Goal: Task Accomplishment & Management: Manage account settings

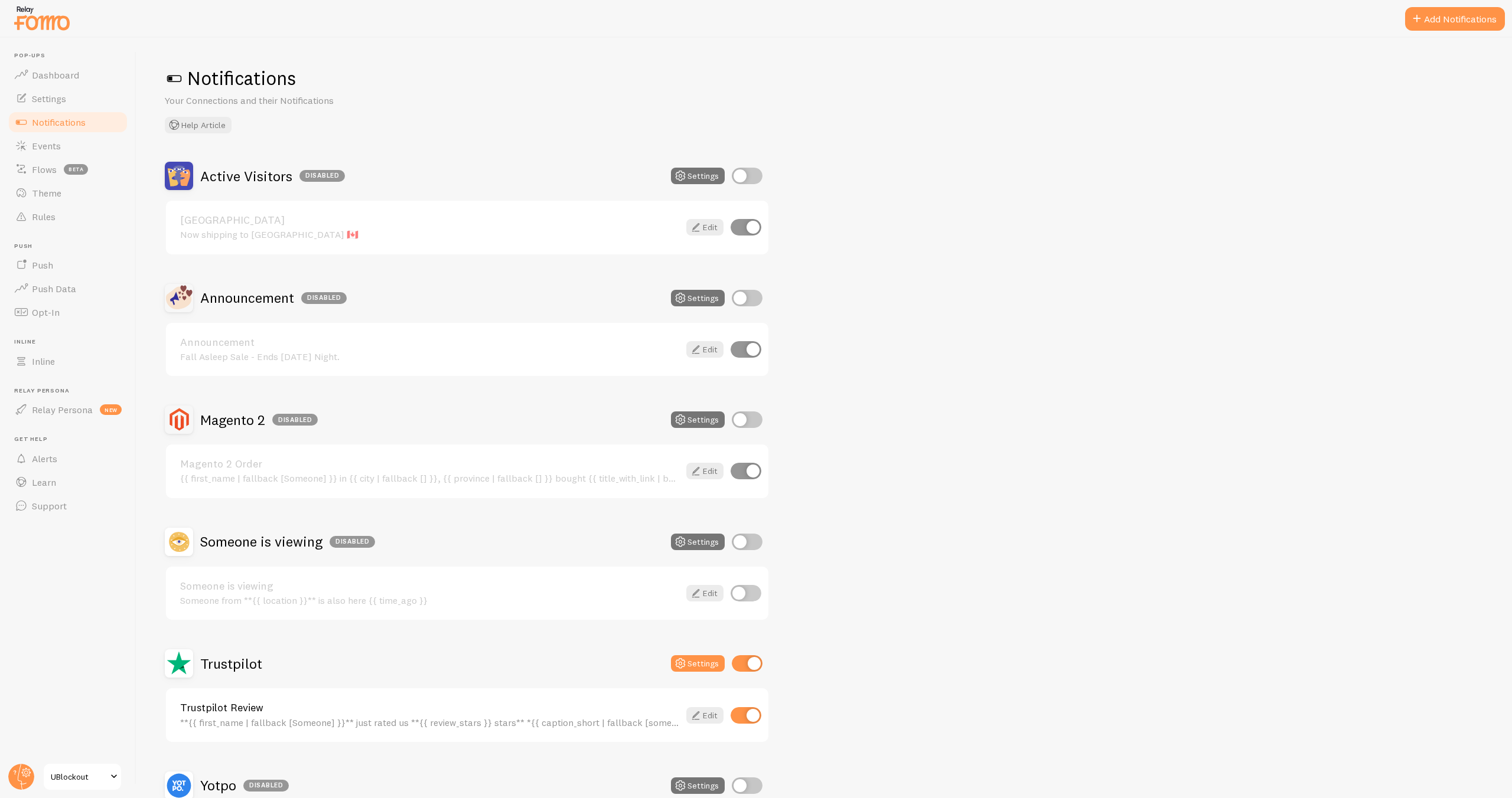
click at [489, 377] on div "Announcement Fall Asleep Sale - Ends [DATE] Night. Edit" at bounding box center [467, 350] width 605 height 56
click at [749, 662] on input "checkbox" at bounding box center [747, 663] width 31 height 17
checkbox input "false"
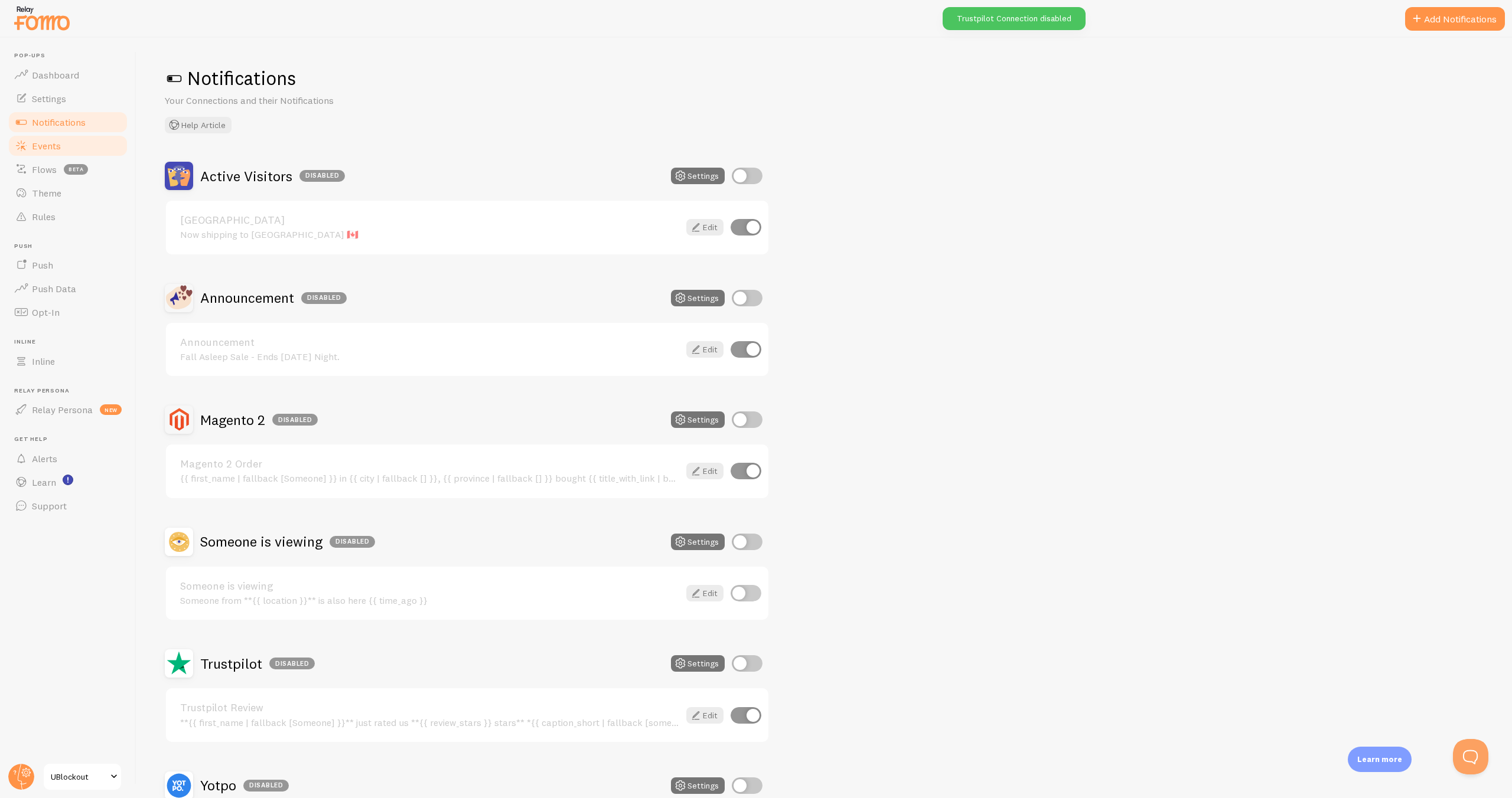
click at [50, 148] on span "Events" at bounding box center [46, 145] width 29 height 12
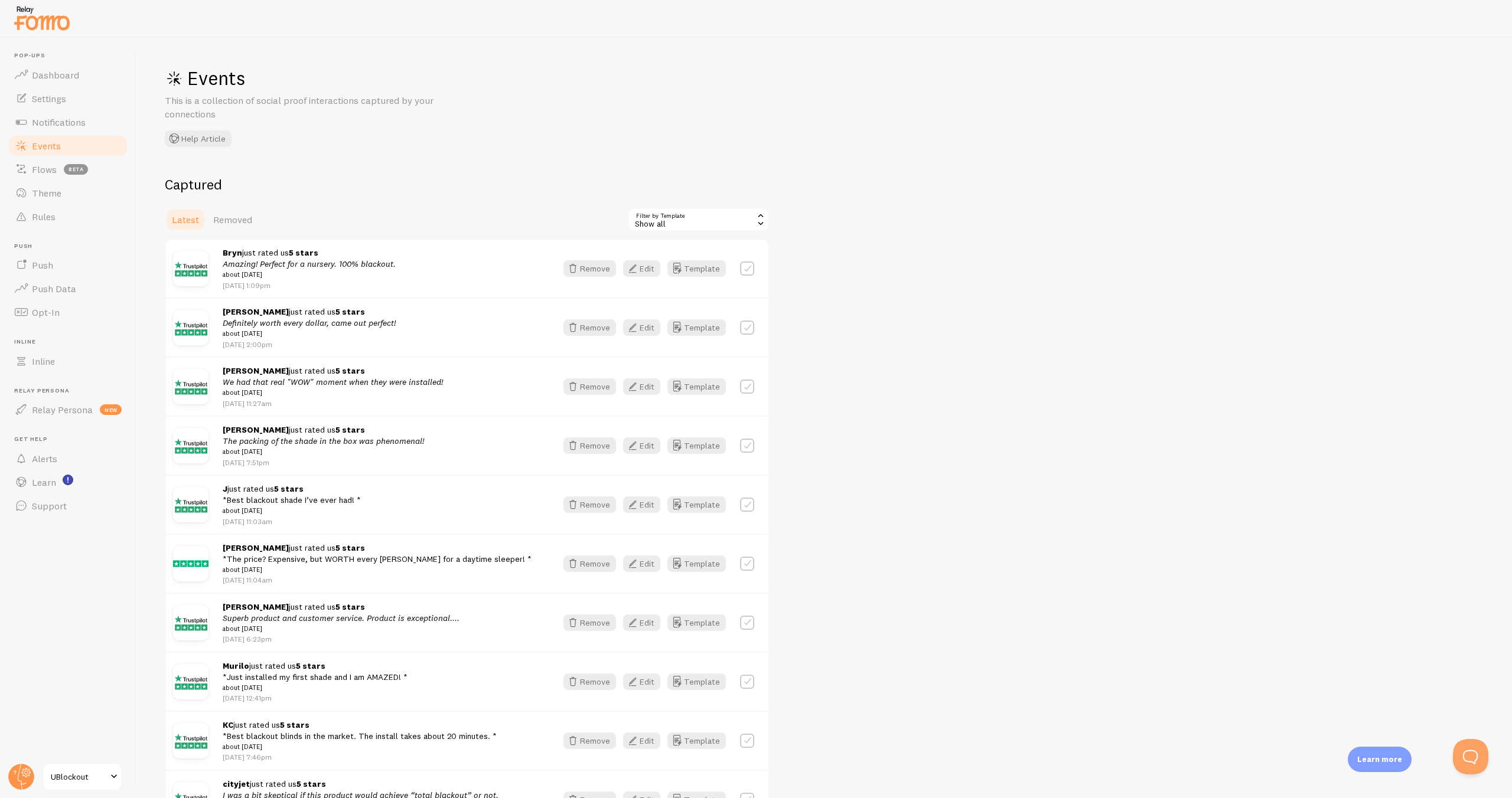
click at [704, 224] on div "Show all" at bounding box center [698, 219] width 141 height 24
click at [891, 248] on div "Captured Latest Removed Filter by Template all Show all Show all Trustpilot Rev…" at bounding box center [824, 768] width 1318 height 1186
click at [219, 219] on span "Removed" at bounding box center [232, 219] width 39 height 12
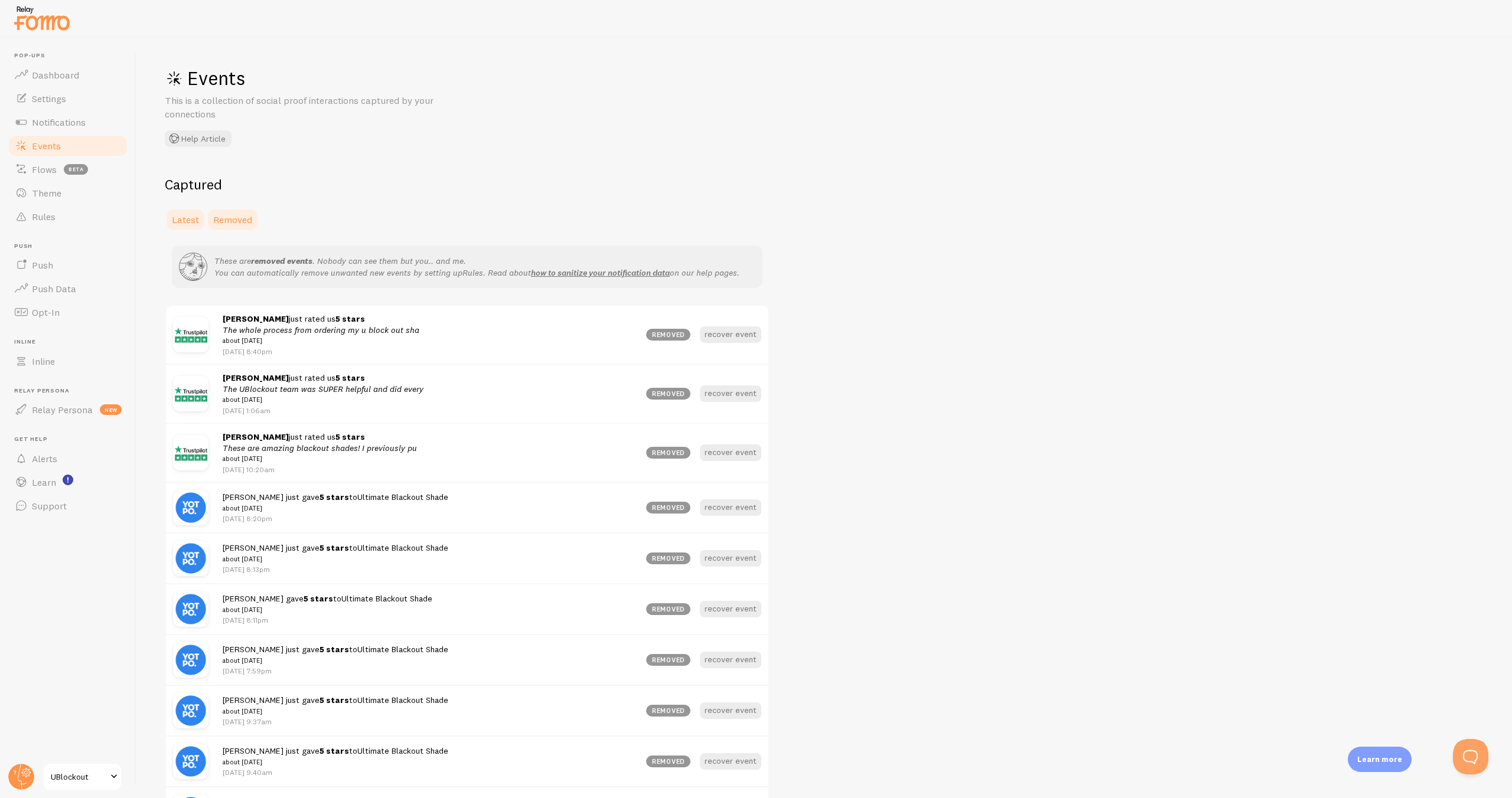
click at [172, 222] on link "Latest" at bounding box center [185, 219] width 41 height 24
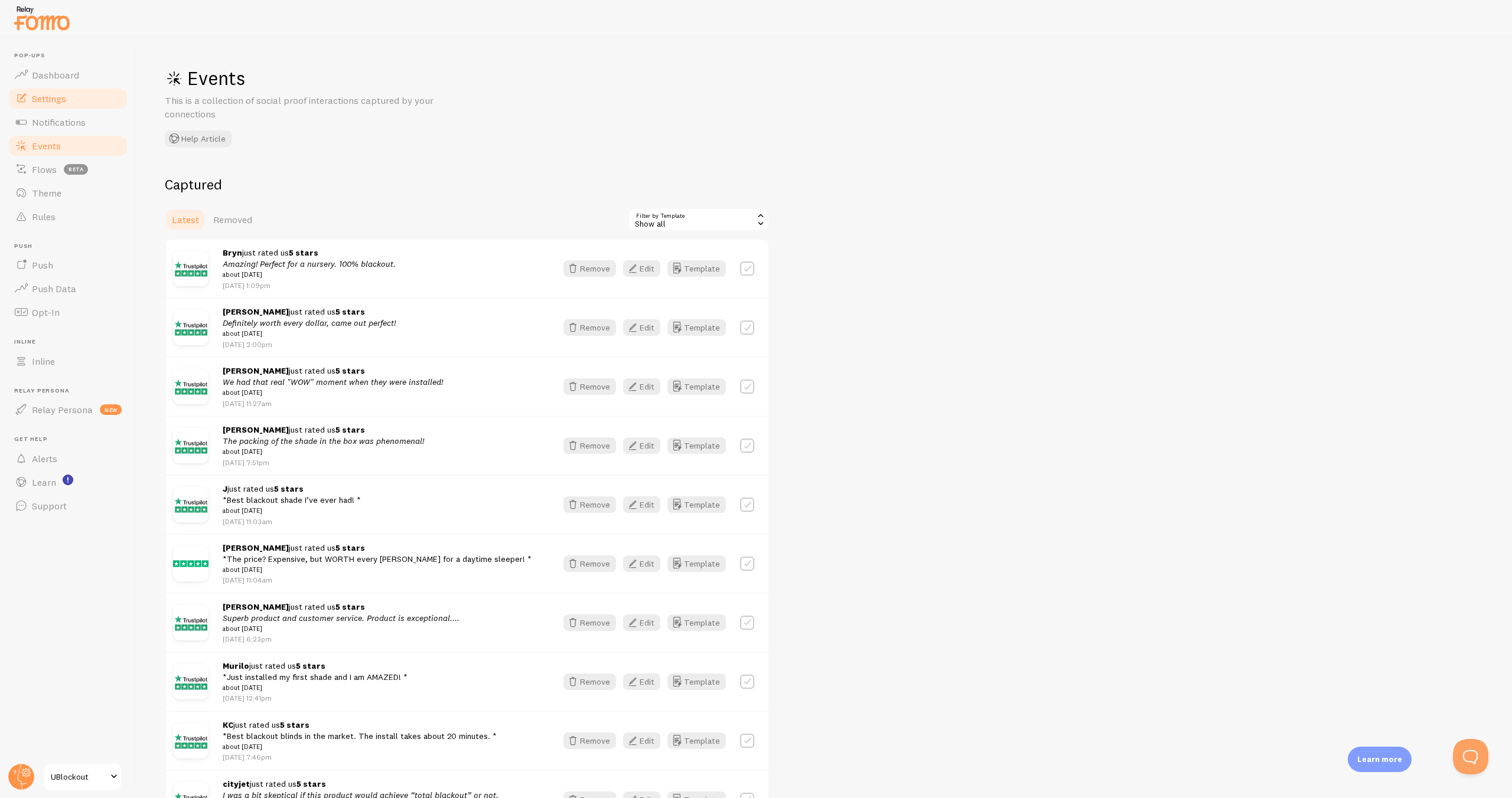
click at [48, 98] on span "Settings" at bounding box center [49, 98] width 34 height 12
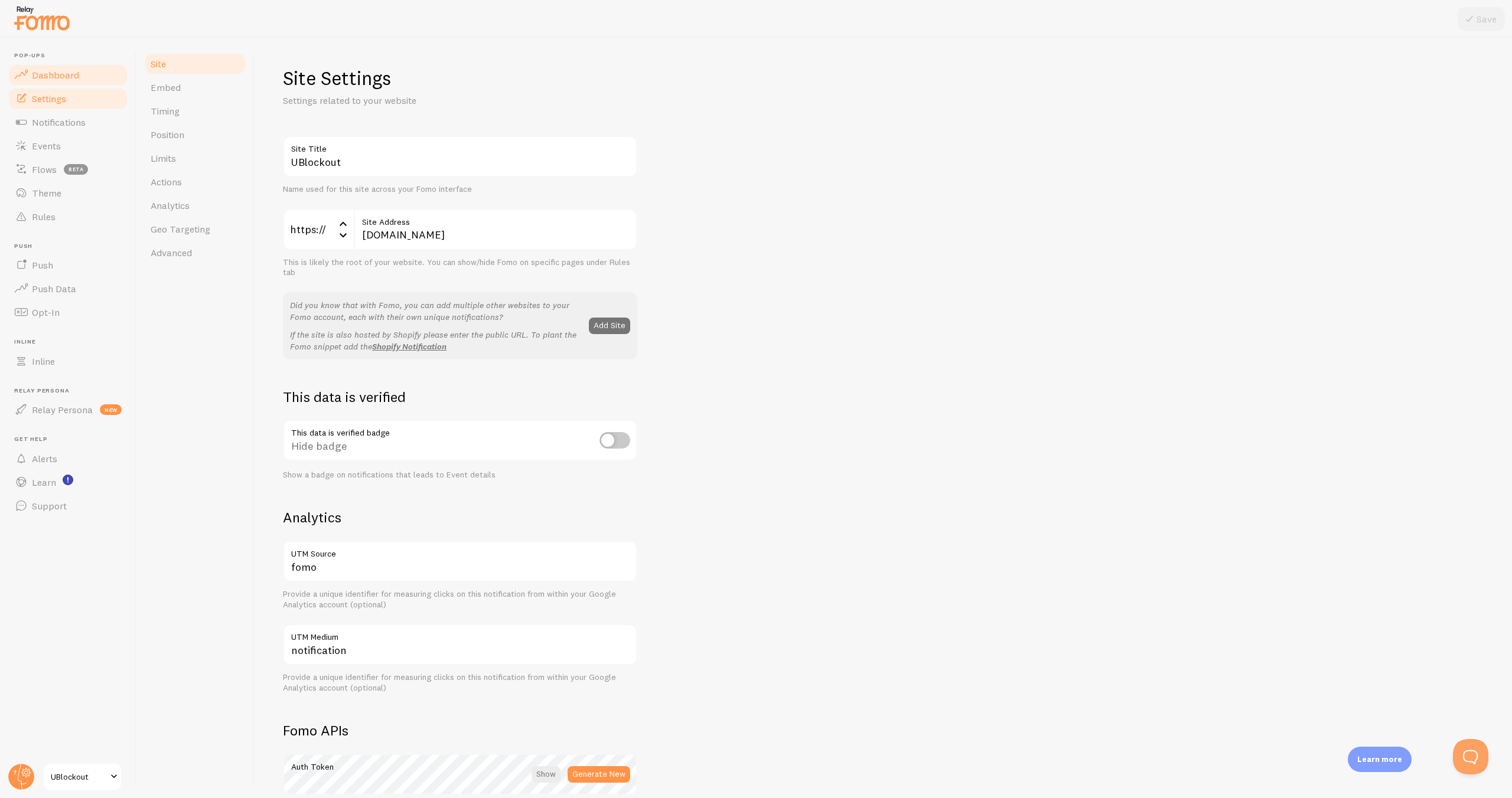
click at [53, 66] on link "Dashboard" at bounding box center [67, 75] width 122 height 24
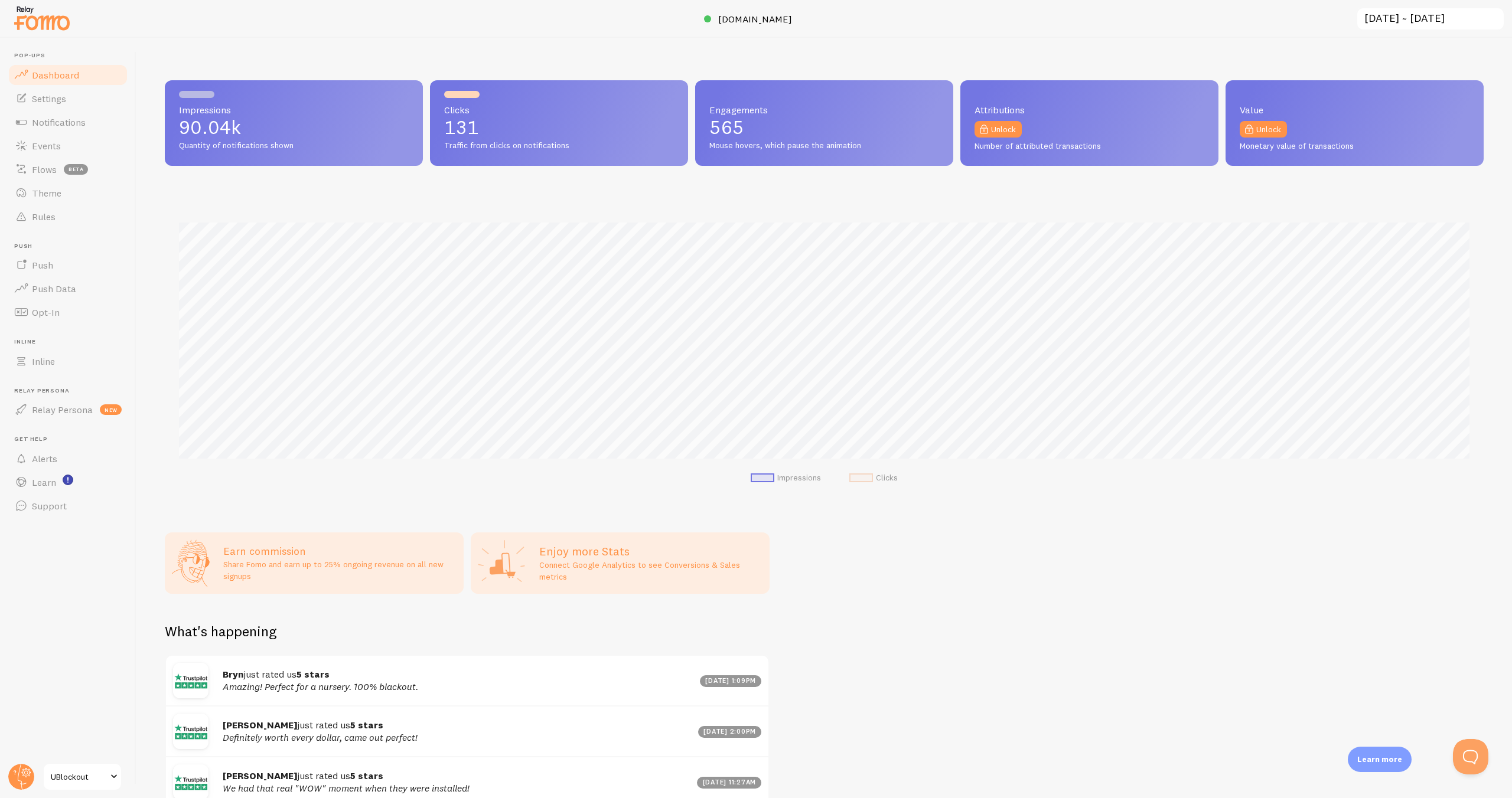
scroll to position [310, 1318]
click at [46, 104] on link "Settings" at bounding box center [67, 98] width 122 height 24
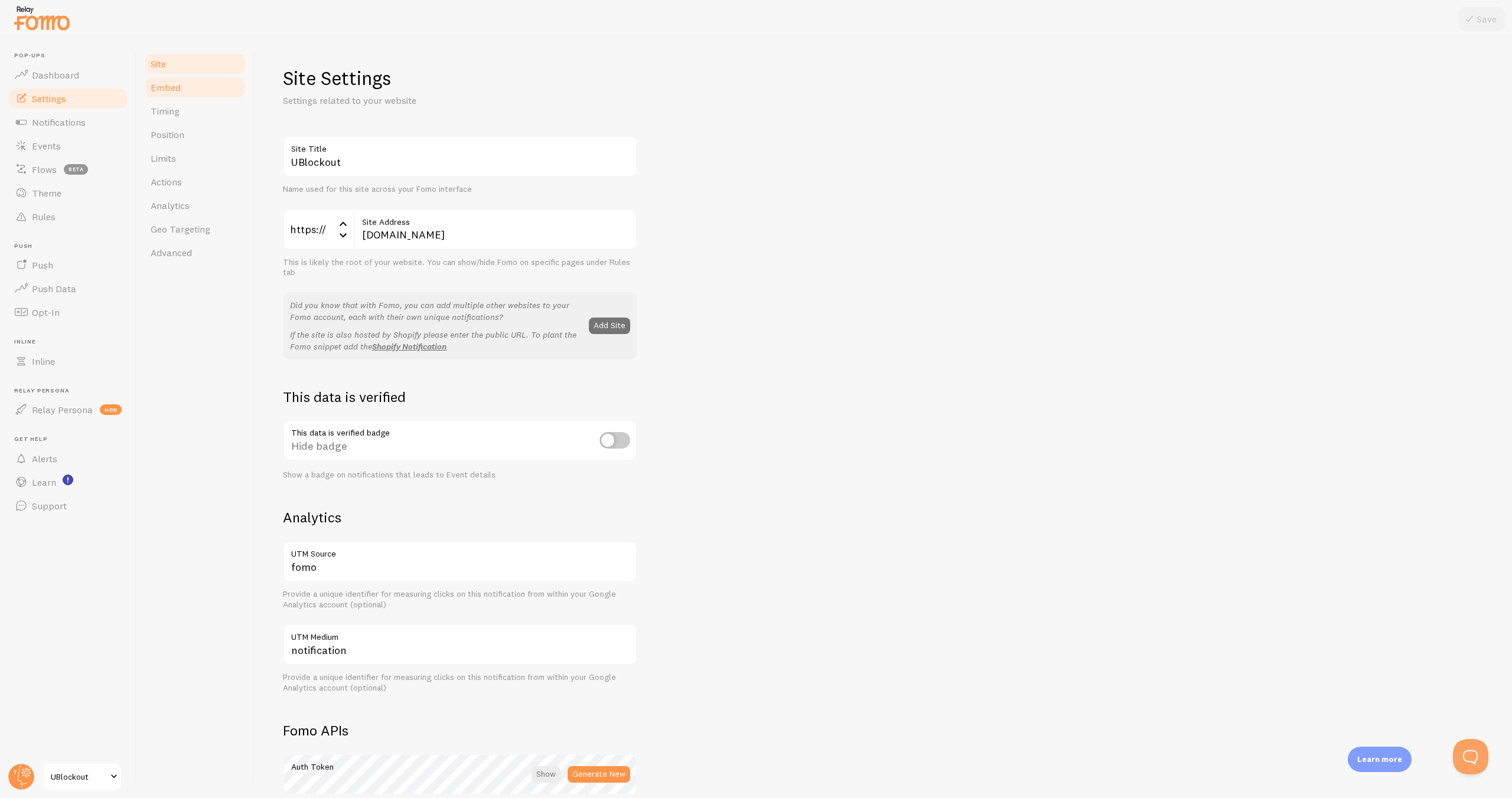
click at [191, 90] on link "Embed" at bounding box center [195, 87] width 103 height 24
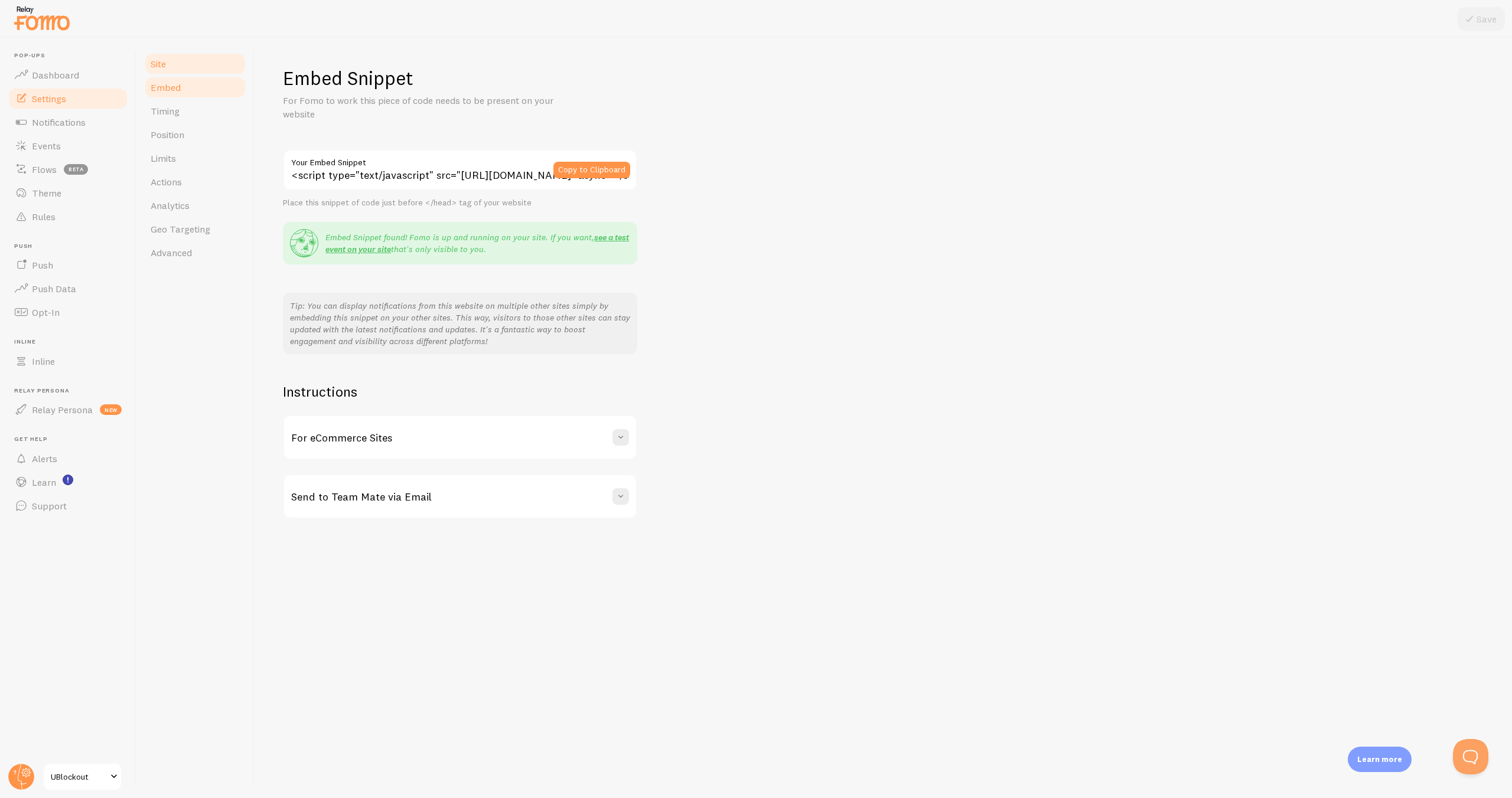
click at [194, 53] on link "Site" at bounding box center [195, 64] width 103 height 24
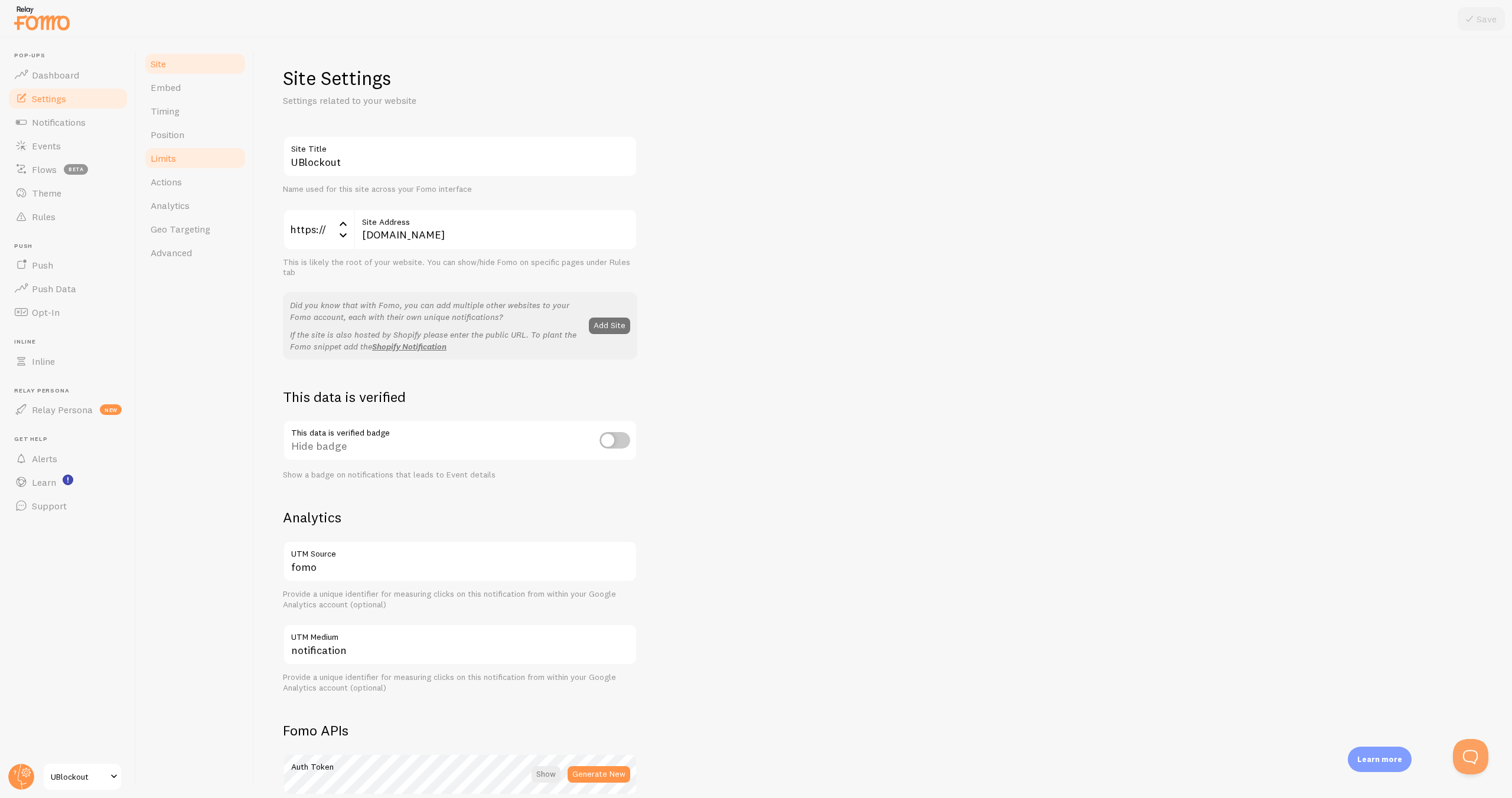
click at [174, 163] on span "Limits" at bounding box center [163, 158] width 25 height 12
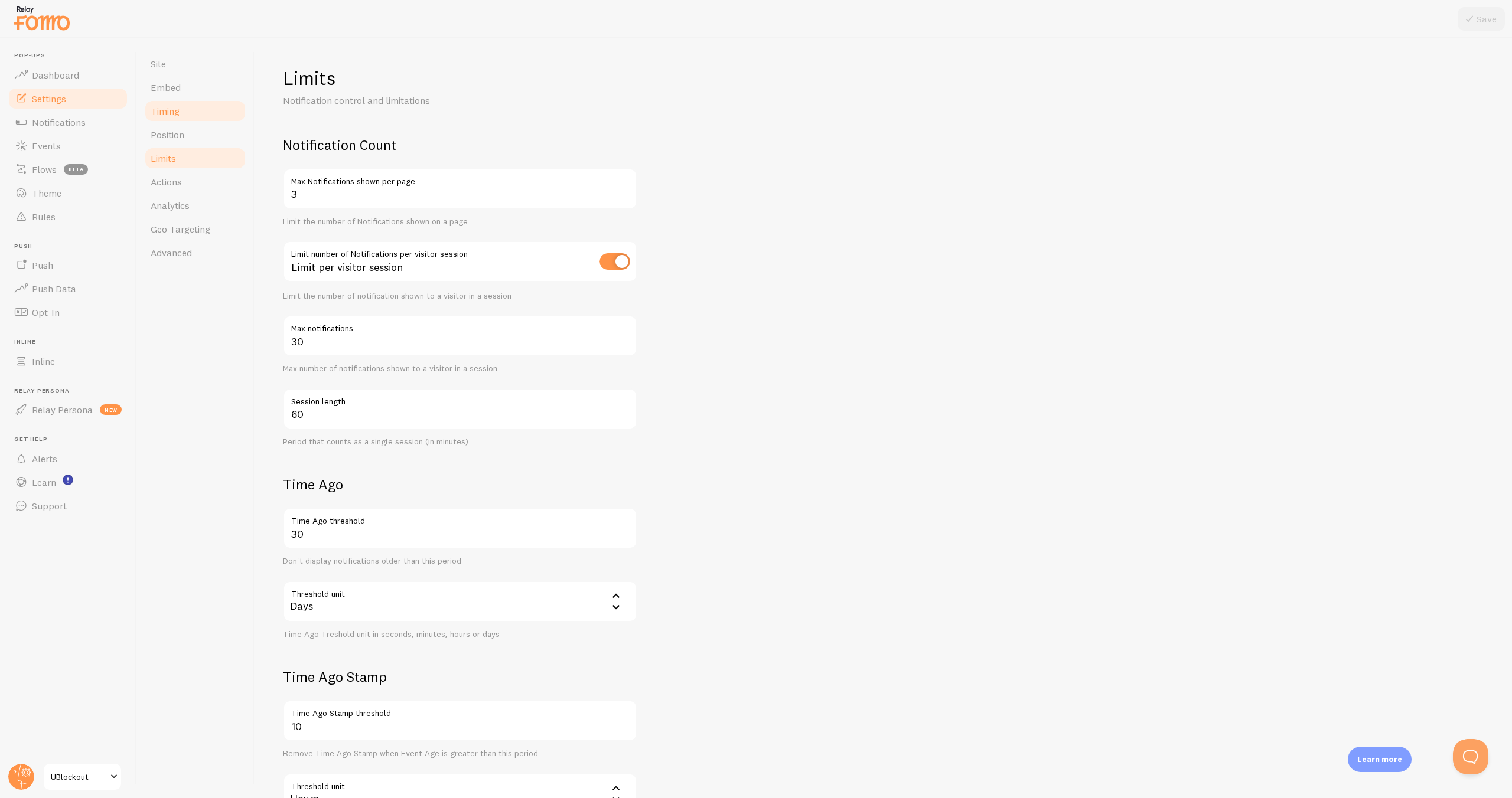
click at [183, 106] on link "Timing" at bounding box center [195, 111] width 103 height 24
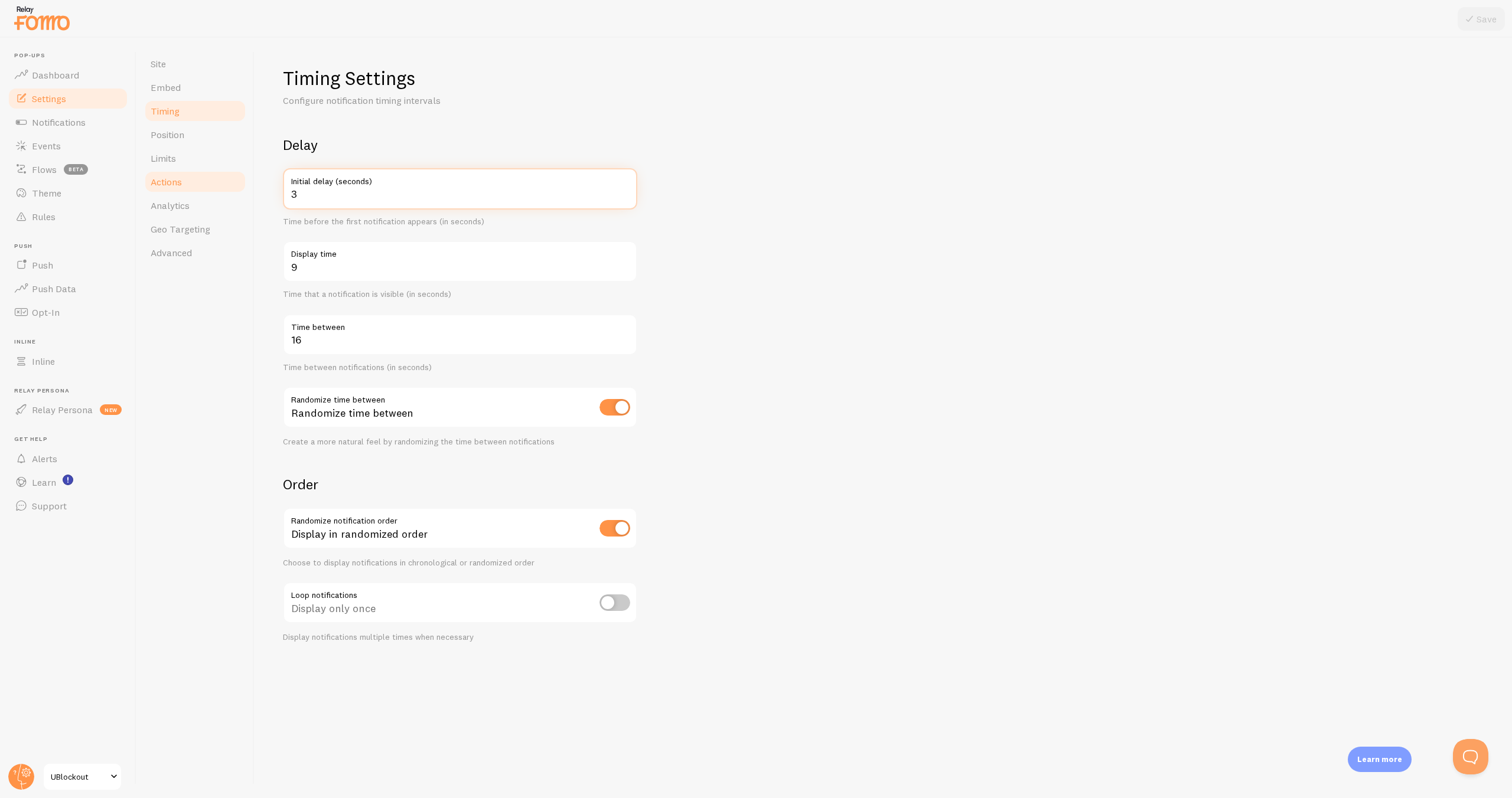
drag, startPoint x: 325, startPoint y: 199, endPoint x: 228, endPoint y: 192, distance: 97.3
click at [228, 192] on div "Site Embed Timing Position Limits Actions Analytics Geo Targeting Advanced Timi…" at bounding box center [824, 418] width 1376 height 760
drag, startPoint x: 310, startPoint y: 270, endPoint x: 279, endPoint y: 268, distance: 31.1
click at [279, 268] on div "Timing Settings Configure notification timing intervals Delay 40 Initial delay …" at bounding box center [883, 418] width 1257 height 760
drag, startPoint x: 326, startPoint y: 201, endPoint x: 279, endPoint y: 199, distance: 47.0
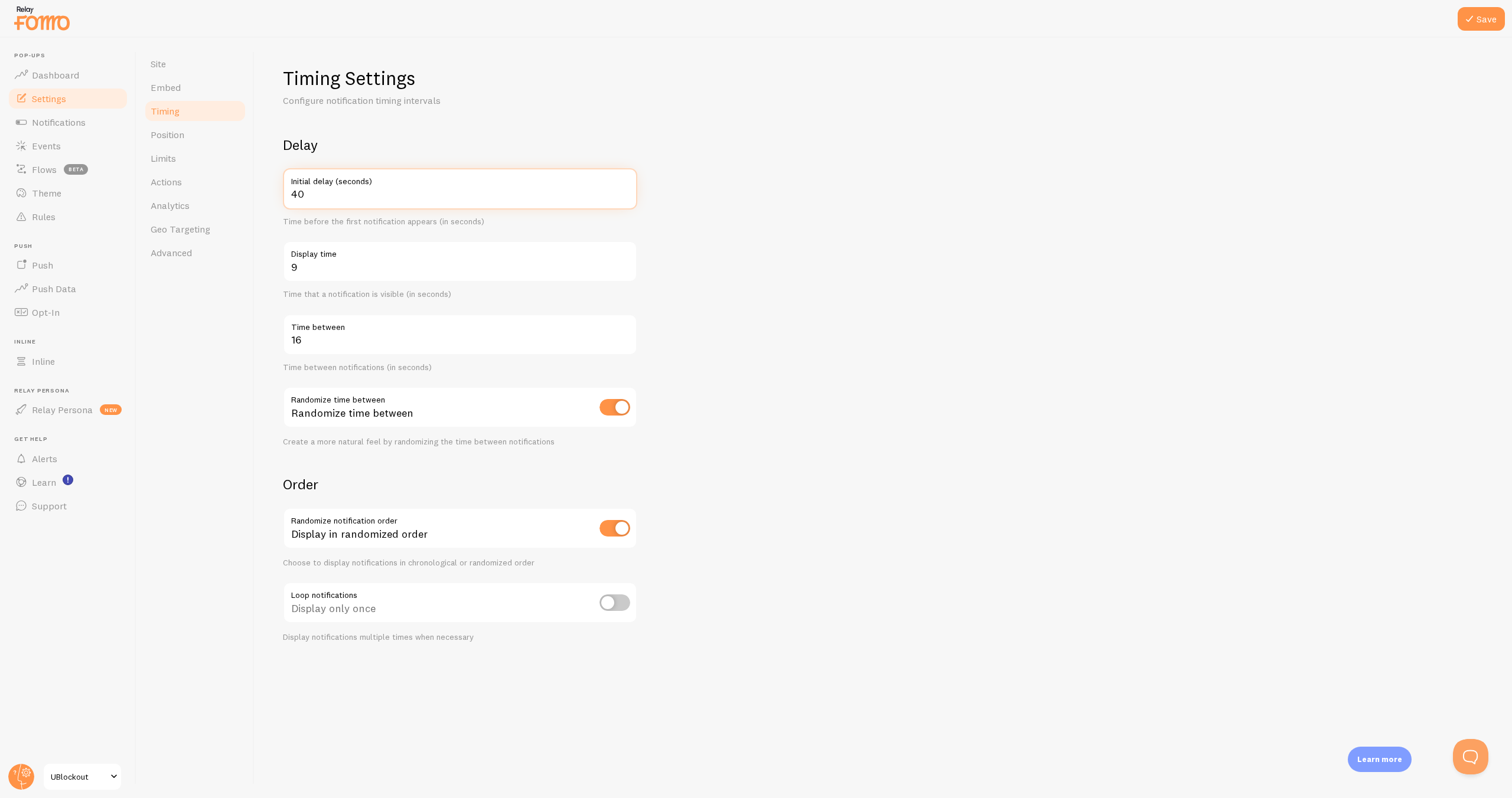
click at [279, 199] on div "Timing Settings Configure notification timing intervals Delay 40 Initial delay …" at bounding box center [883, 418] width 1257 height 760
click at [1485, 25] on button "Save" at bounding box center [1481, 18] width 47 height 24
click at [322, 197] on input "504" at bounding box center [459, 188] width 354 height 41
type input "50"
click at [1482, 22] on button "Save" at bounding box center [1481, 18] width 47 height 24
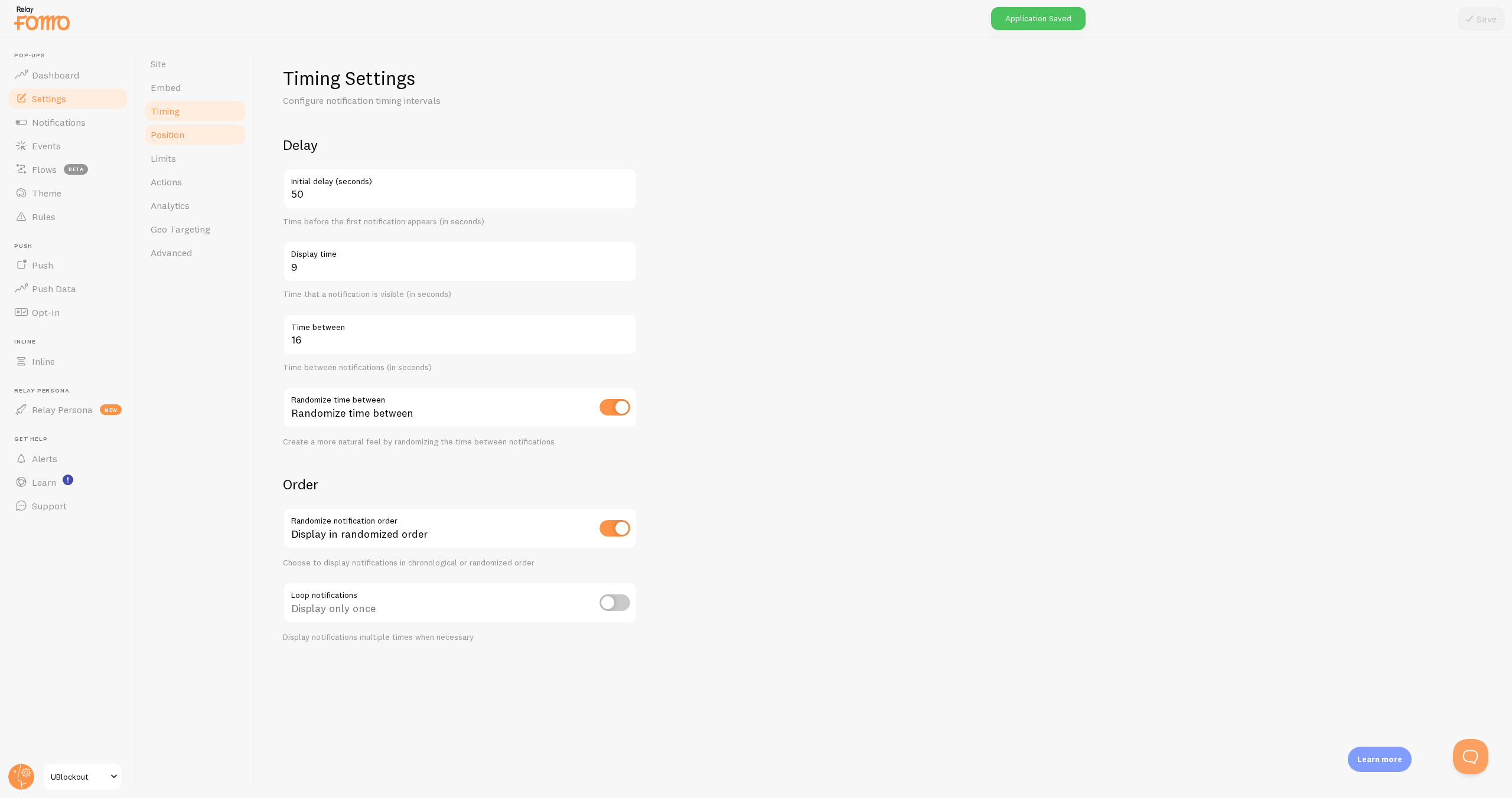
click at [195, 133] on link "Position" at bounding box center [195, 135] width 103 height 24
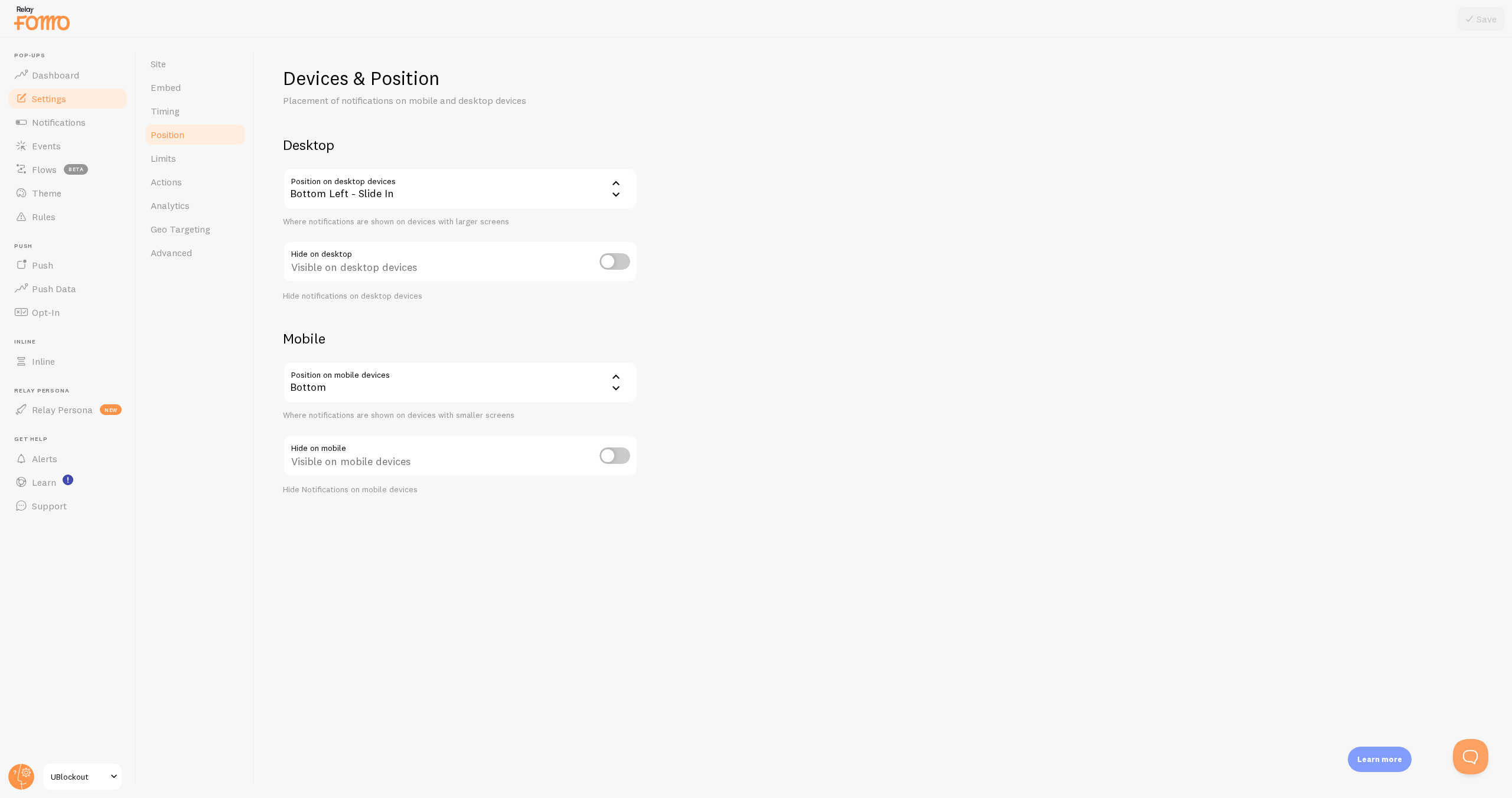
click at [624, 456] on input "checkbox" at bounding box center [614, 456] width 31 height 17
checkbox input "true"
click at [1483, 25] on button "Save" at bounding box center [1481, 18] width 47 height 24
click at [64, 169] on span "beta" at bounding box center [76, 169] width 24 height 11
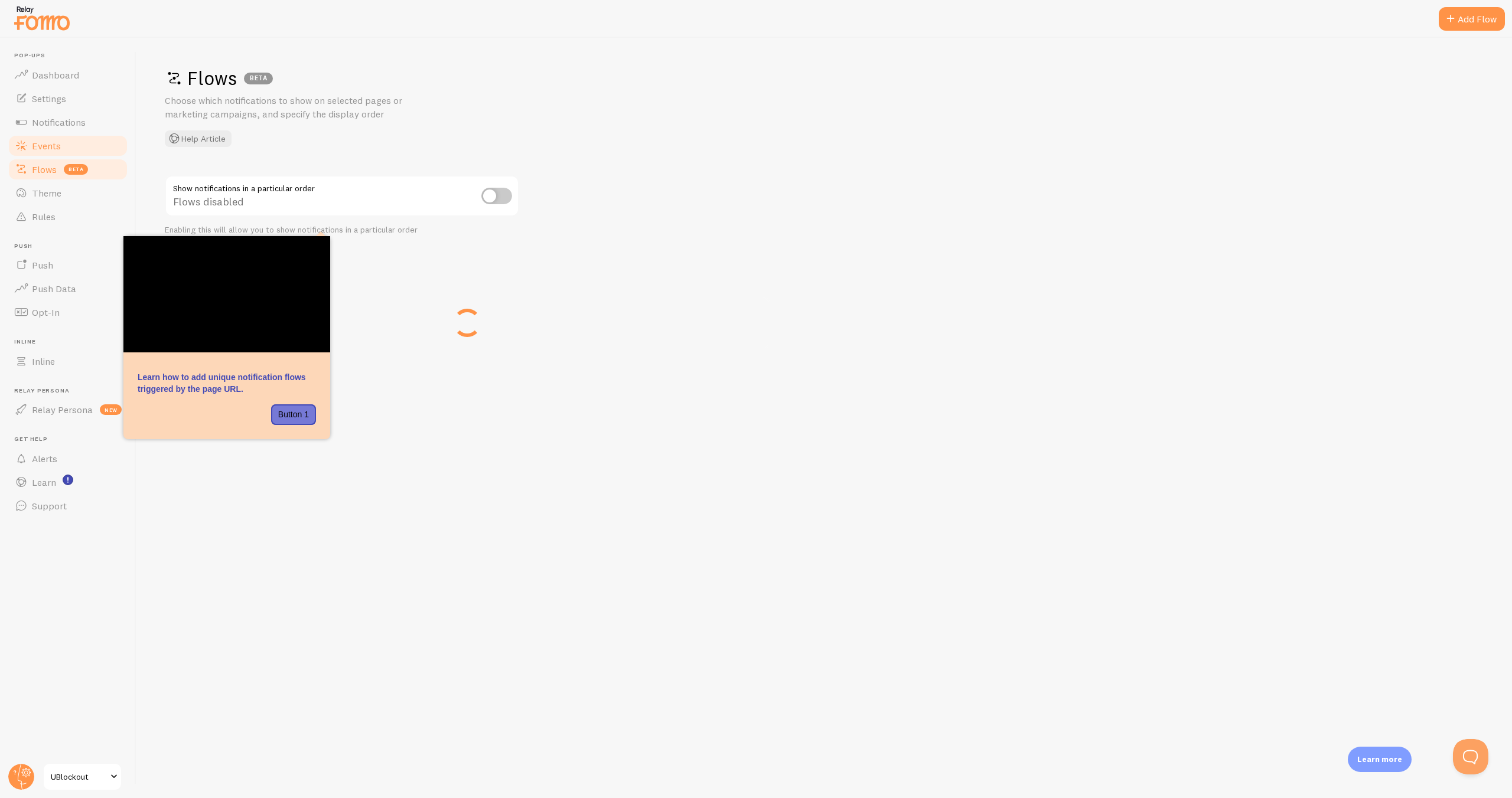
click at [37, 148] on span "Events" at bounding box center [46, 145] width 29 height 12
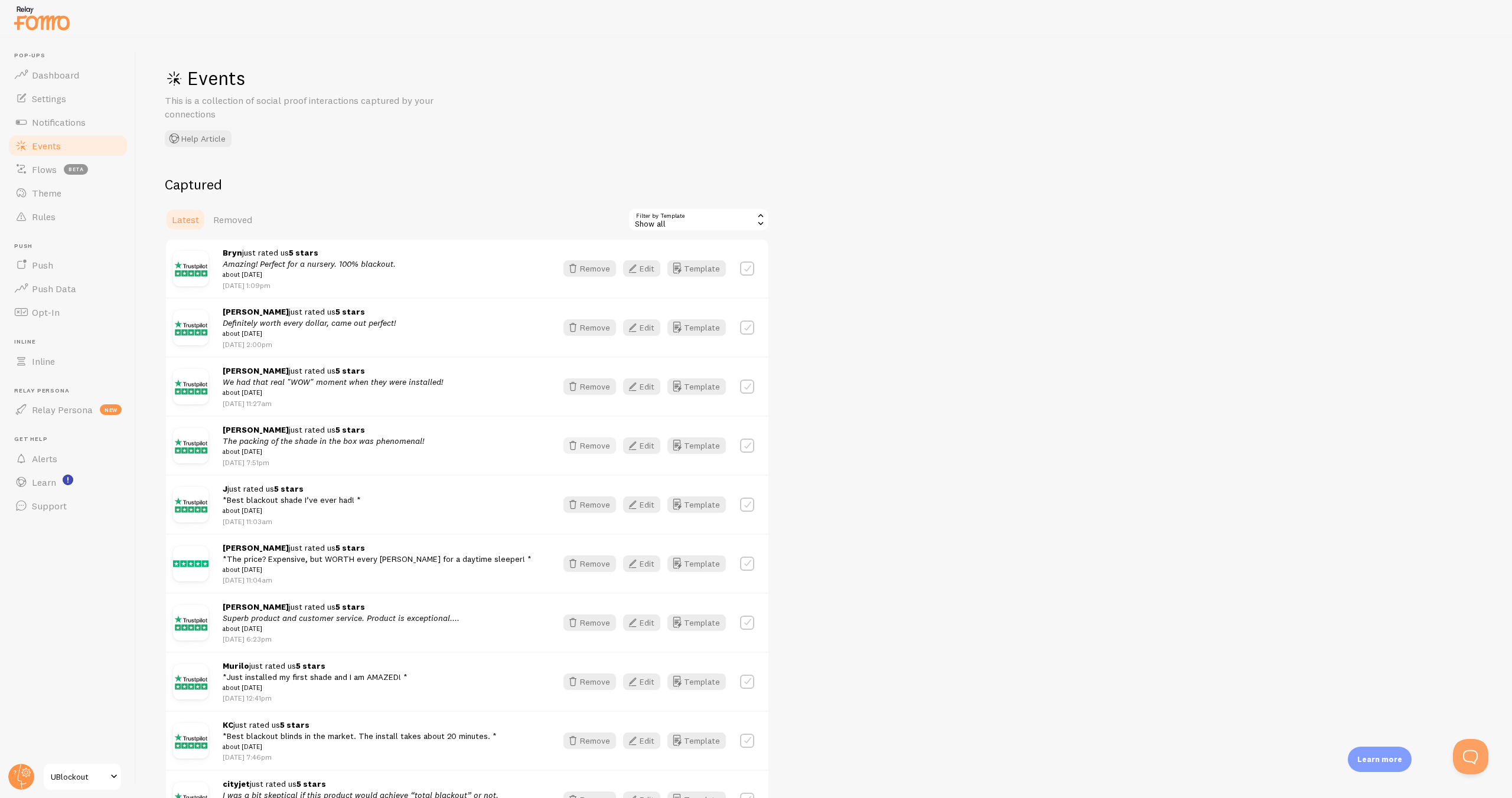
click at [586, 446] on button "Remove" at bounding box center [590, 446] width 52 height 17
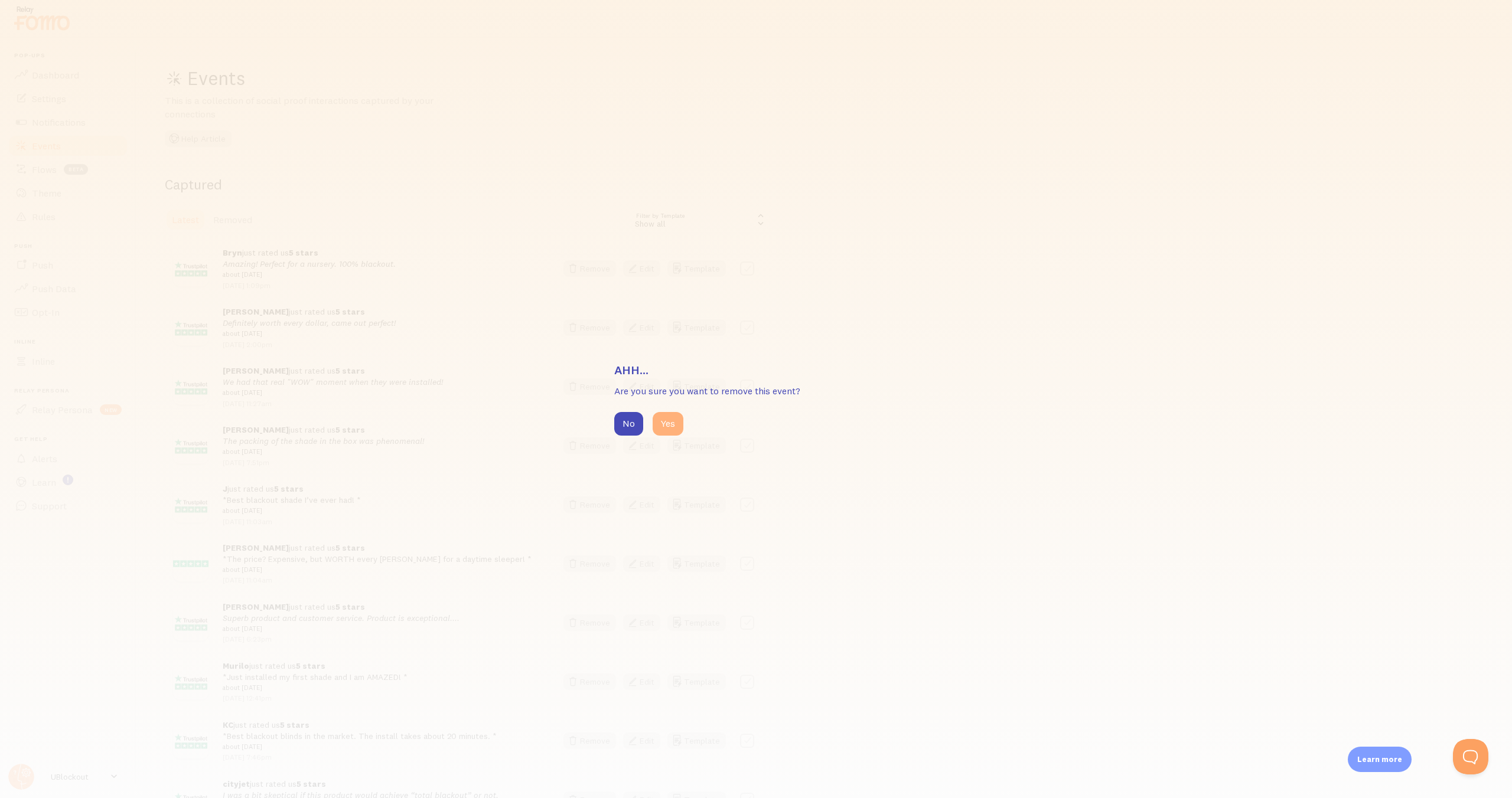
click at [671, 424] on button "Yes" at bounding box center [668, 424] width 31 height 24
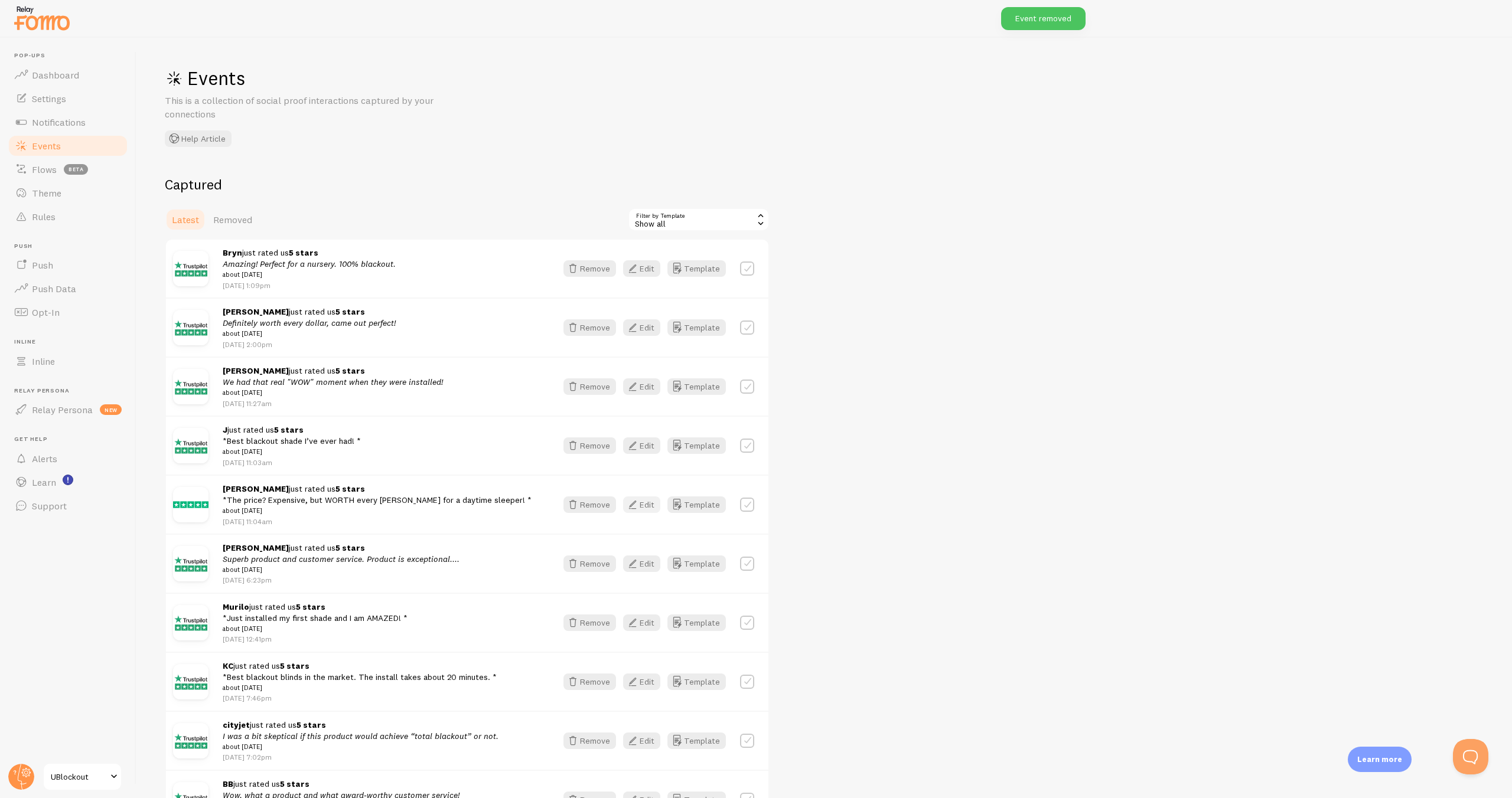
click at [639, 510] on icon "button" at bounding box center [632, 505] width 14 height 14
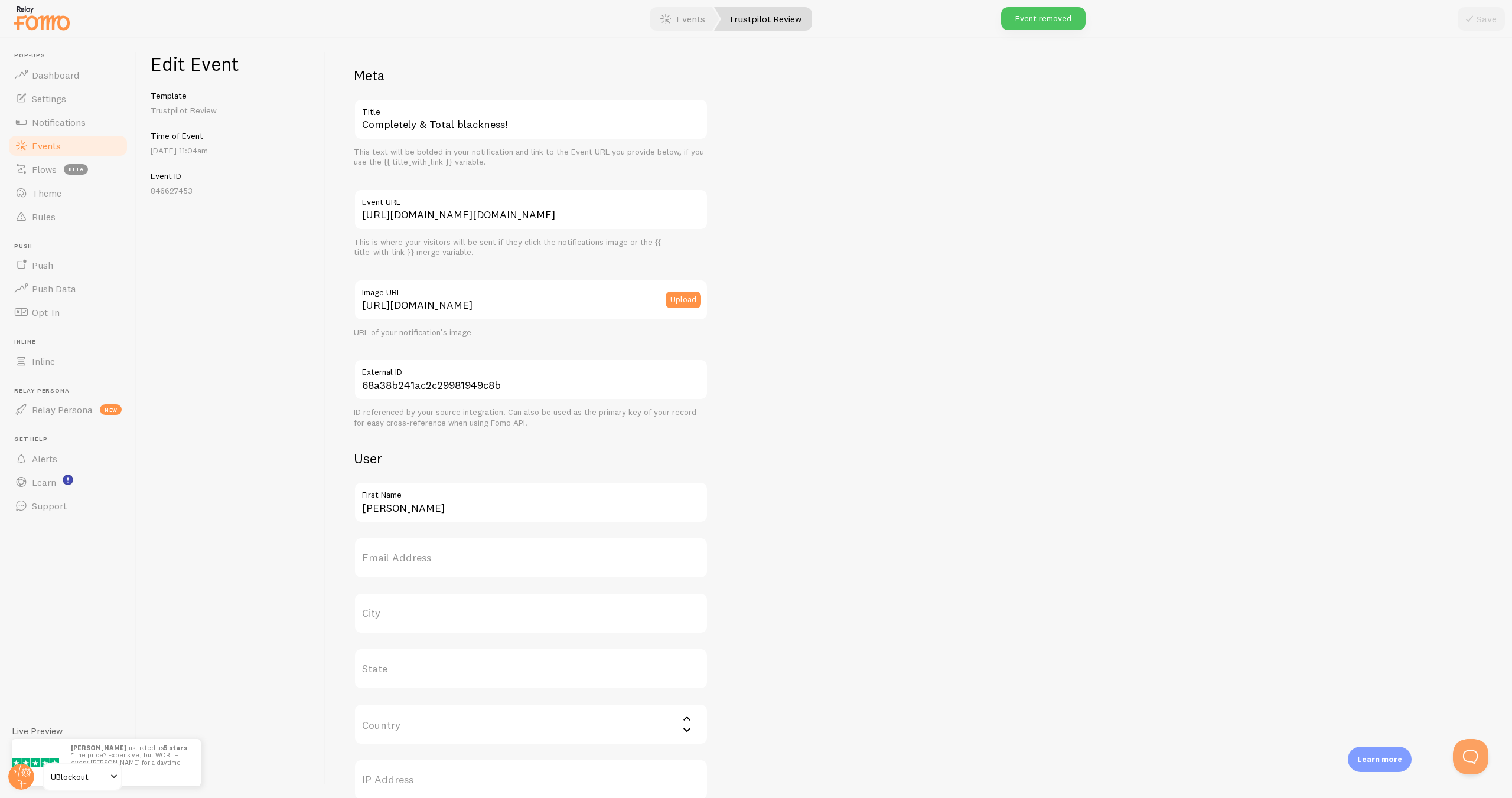
scroll to position [349, 0]
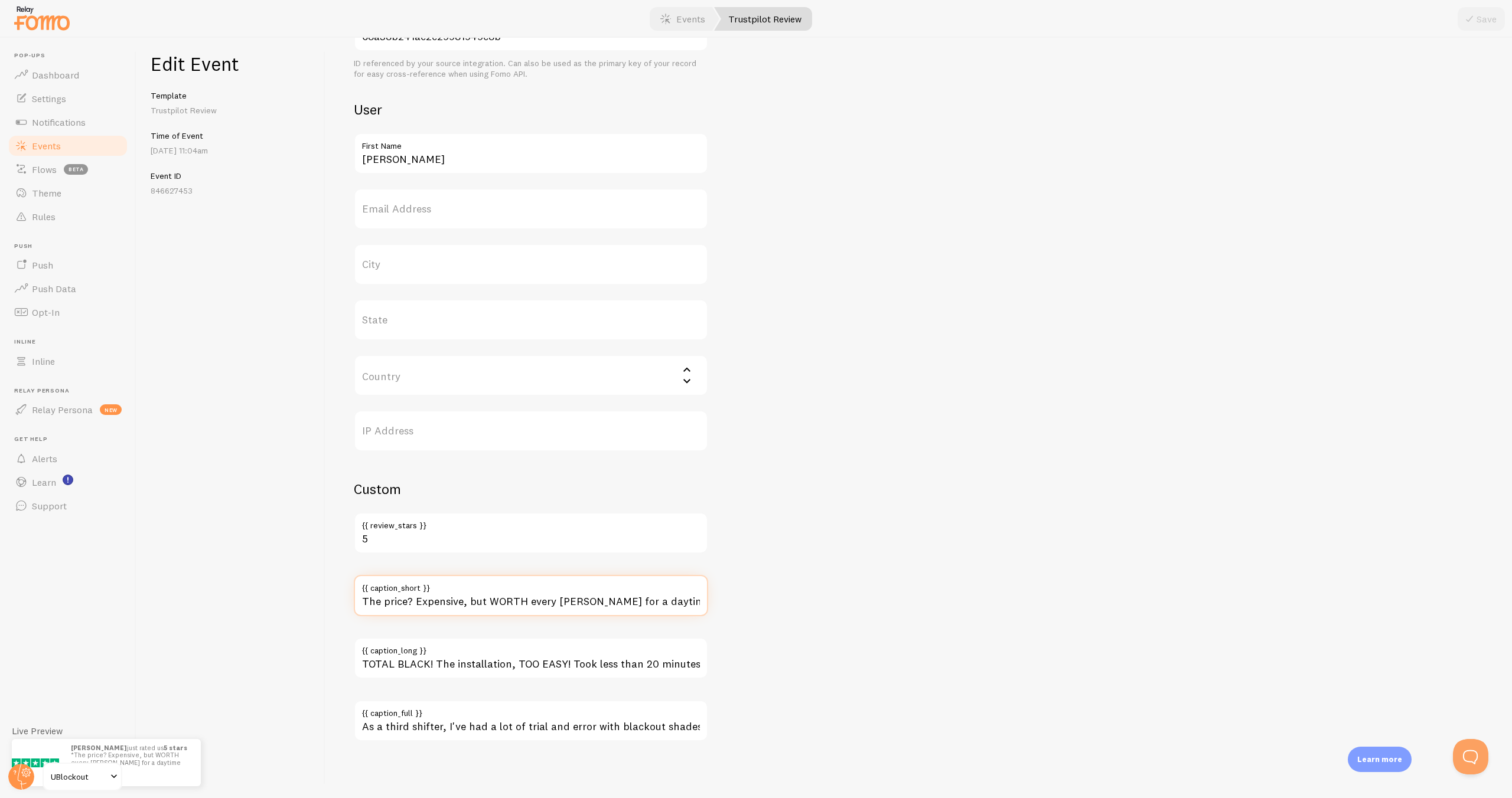
drag, startPoint x: 428, startPoint y: 600, endPoint x: 339, endPoint y: 589, distance: 89.7
click at [339, 589] on div "Meta Completely & Total blackness! Title This text will be bolded in your notif…" at bounding box center [919, 418] width 1186 height 760
drag, startPoint x: 616, startPoint y: 667, endPoint x: 778, endPoint y: 659, distance: 162.2
click at [778, 659] on div "Meta Completely & Total blackness! Title This text will be bolded in your notif…" at bounding box center [918, 230] width 1130 height 1024
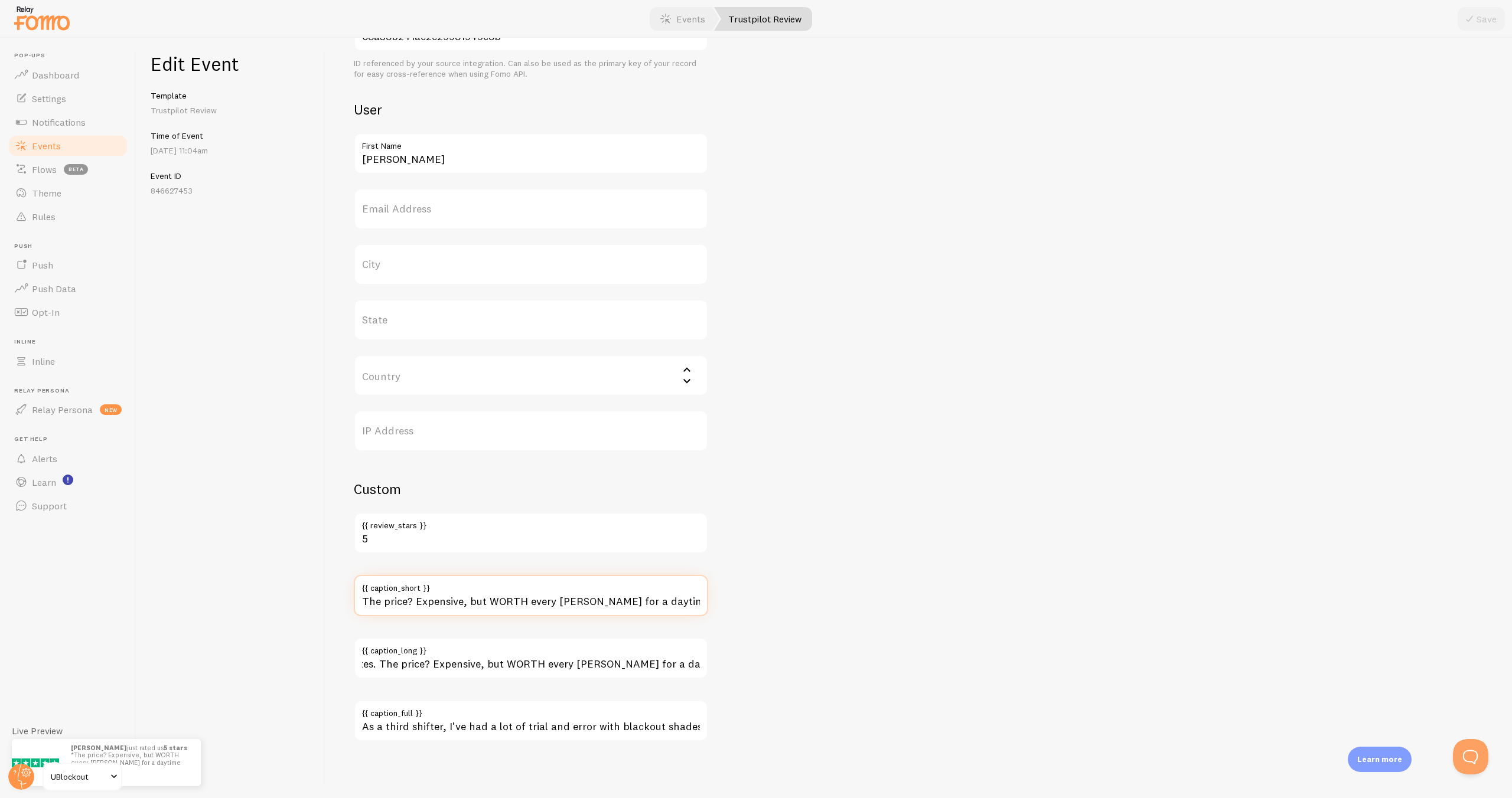
scroll to position [0, 0]
click at [663, 601] on input "The price? Expensive, but WORTH every [PERSON_NAME] for a daytime sleeper!" at bounding box center [530, 595] width 354 height 41
type input "The price? Expensive, but WORTH every [PERSON_NAME] for a daytime sleeper!"
click at [1484, 18] on button "Save" at bounding box center [1481, 18] width 47 height 24
click at [721, 0] on div at bounding box center [756, 18] width 1512 height 38
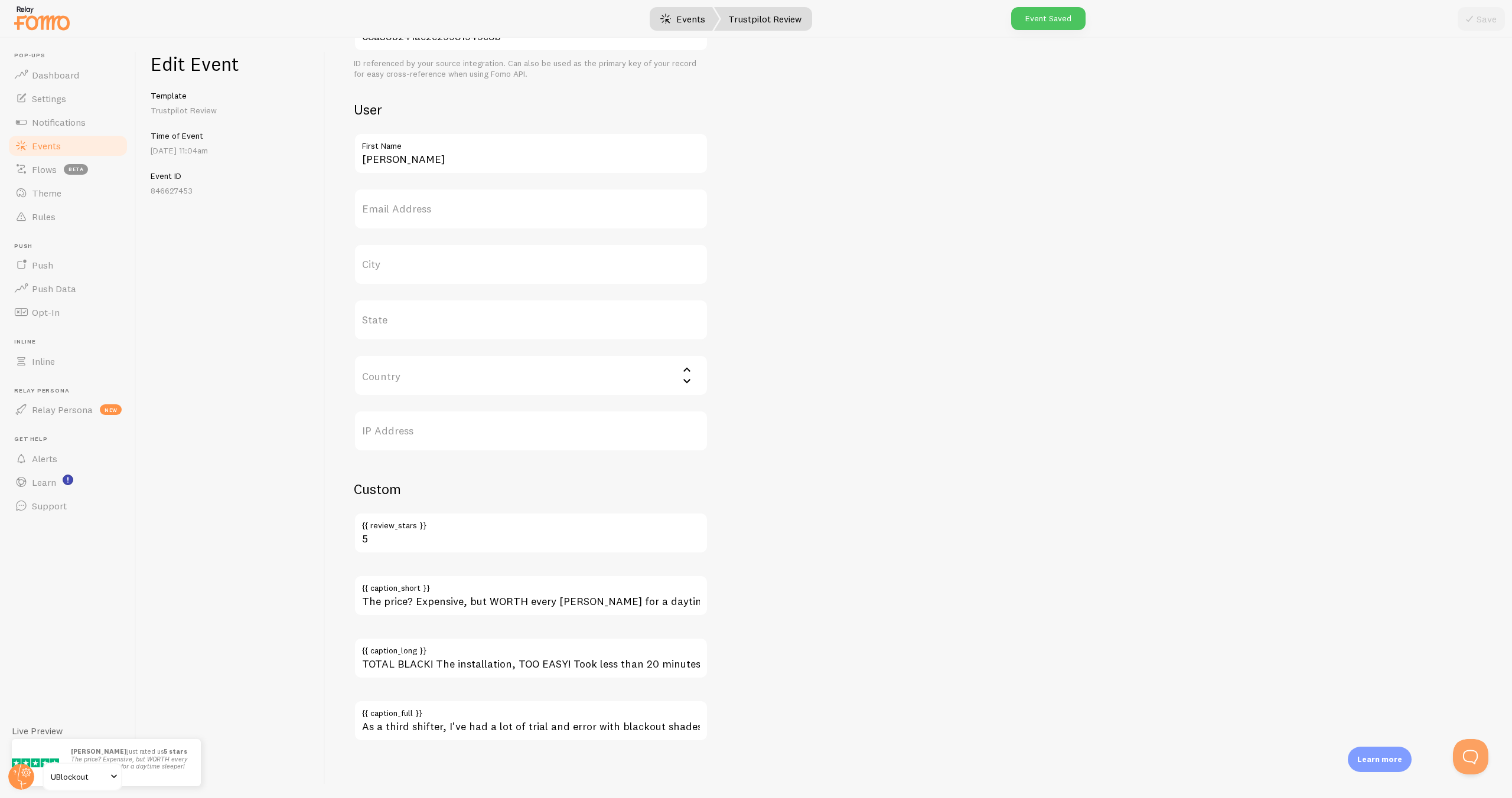
click at [671, 22] on span at bounding box center [666, 18] width 14 height 14
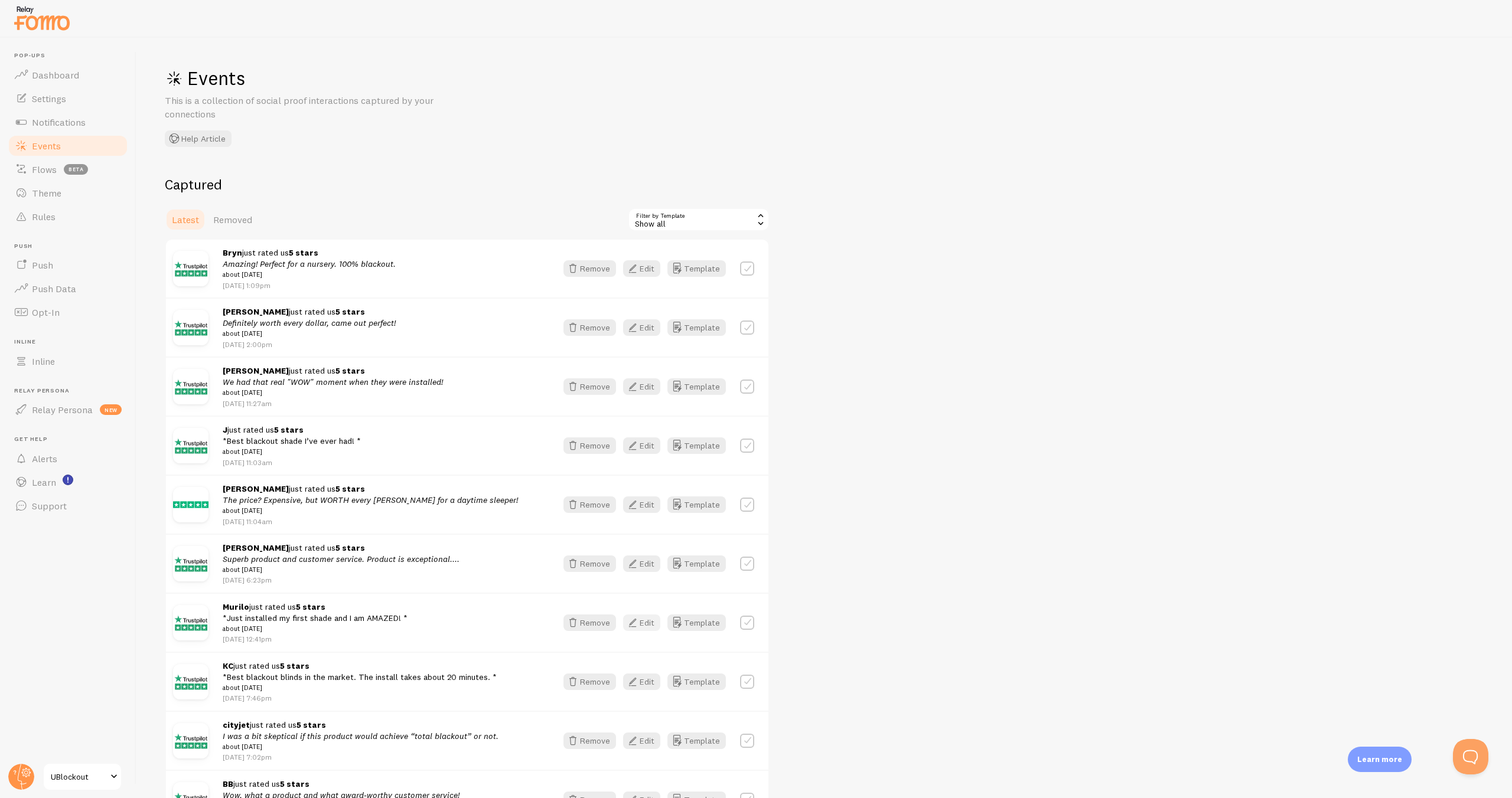
click at [642, 628] on button "Edit" at bounding box center [642, 623] width 37 height 17
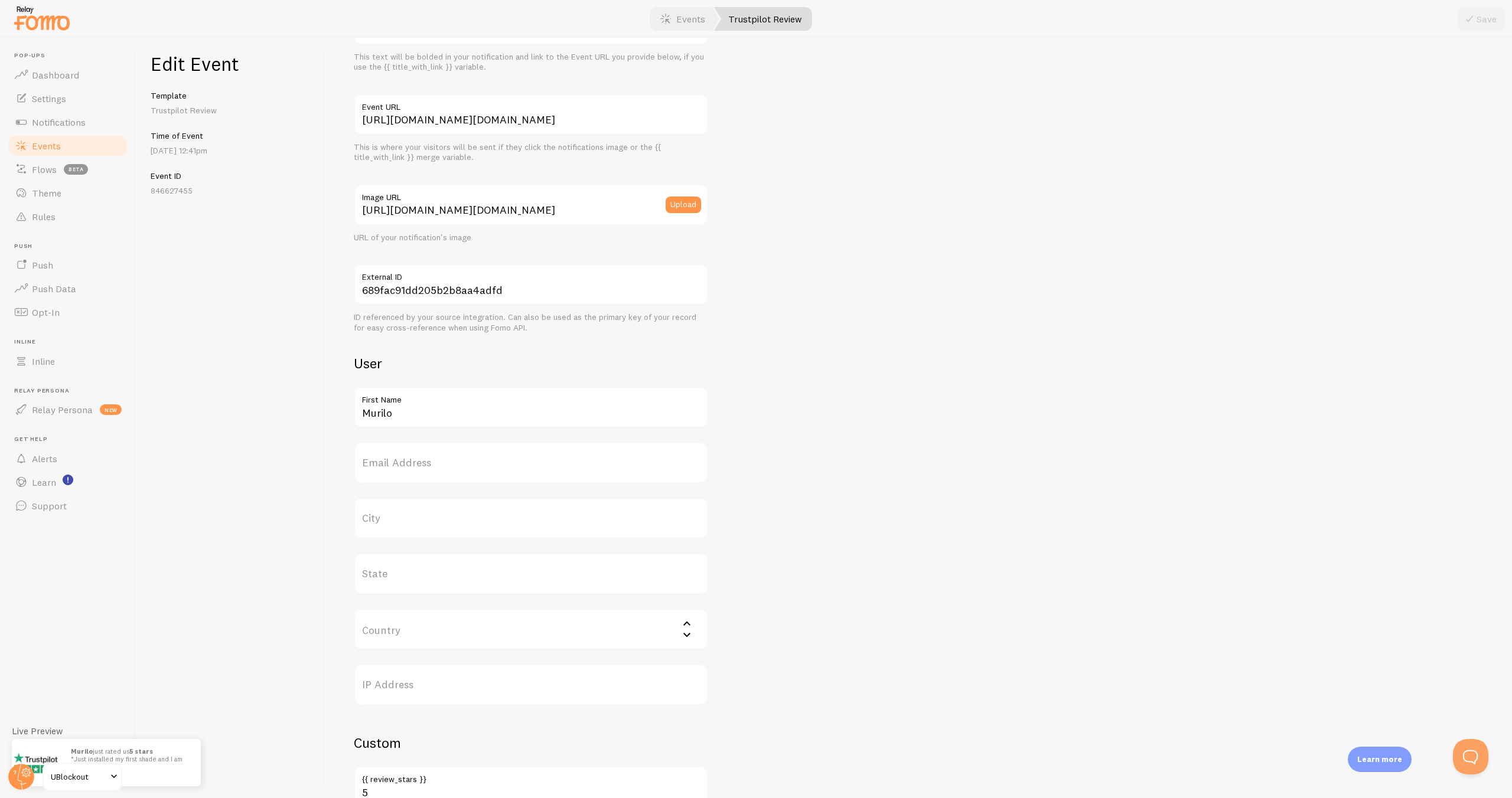
scroll to position [349, 0]
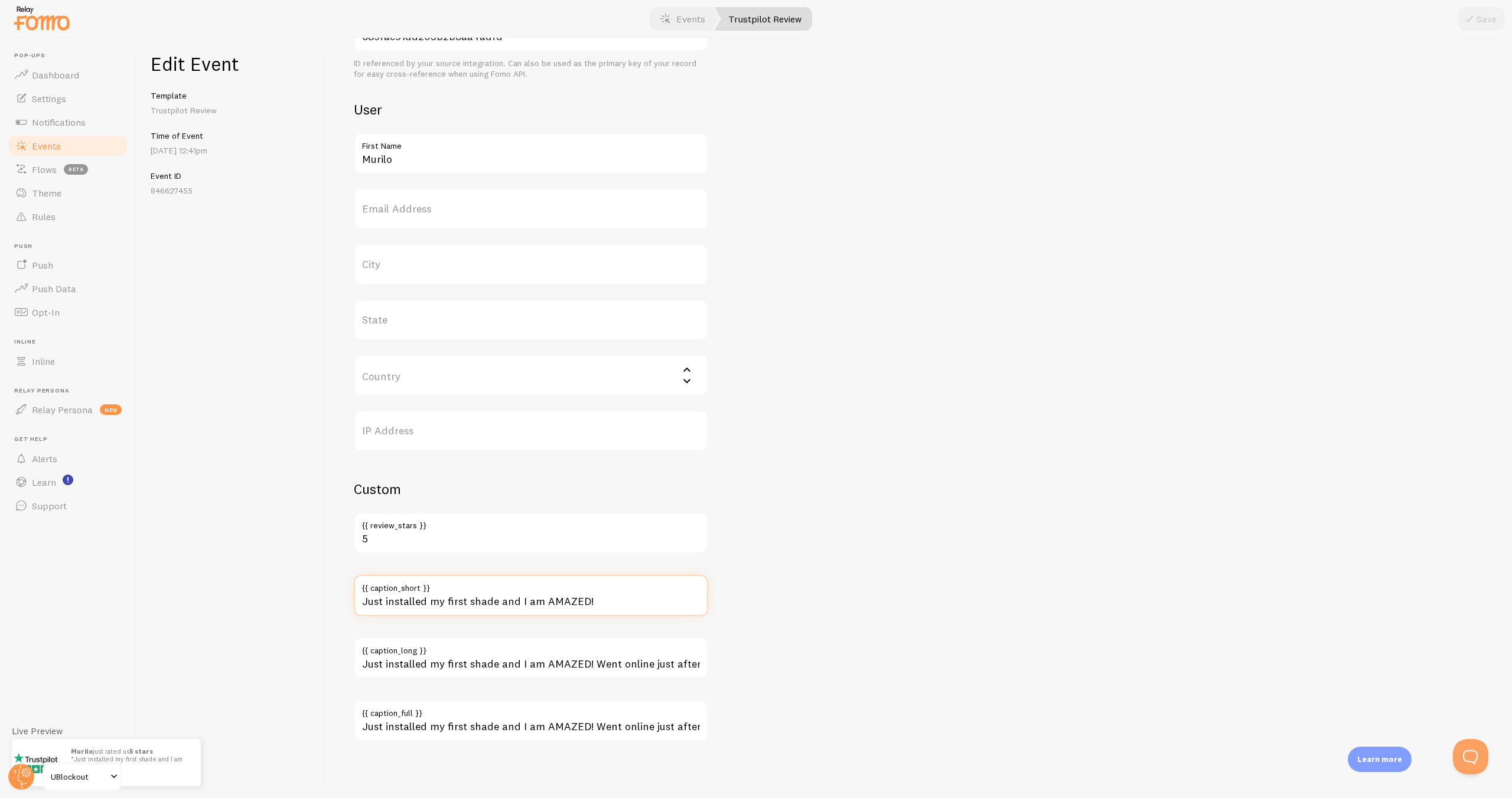
drag, startPoint x: 367, startPoint y: 601, endPoint x: 350, endPoint y: 601, distance: 17.0
click at [350, 601] on div "Meta I was missing out for years. My sleep paid the price. Title This text will…" at bounding box center [919, 418] width 1186 height 760
click at [629, 594] on label "{{ caption_short }}" at bounding box center [530, 585] width 354 height 20
click at [629, 594] on input "Just installed my first shade and I am AMAZED!" at bounding box center [530, 595] width 354 height 41
click at [629, 603] on input "Just installed my first shade and I am AMAZED!" at bounding box center [530, 595] width 354 height 41
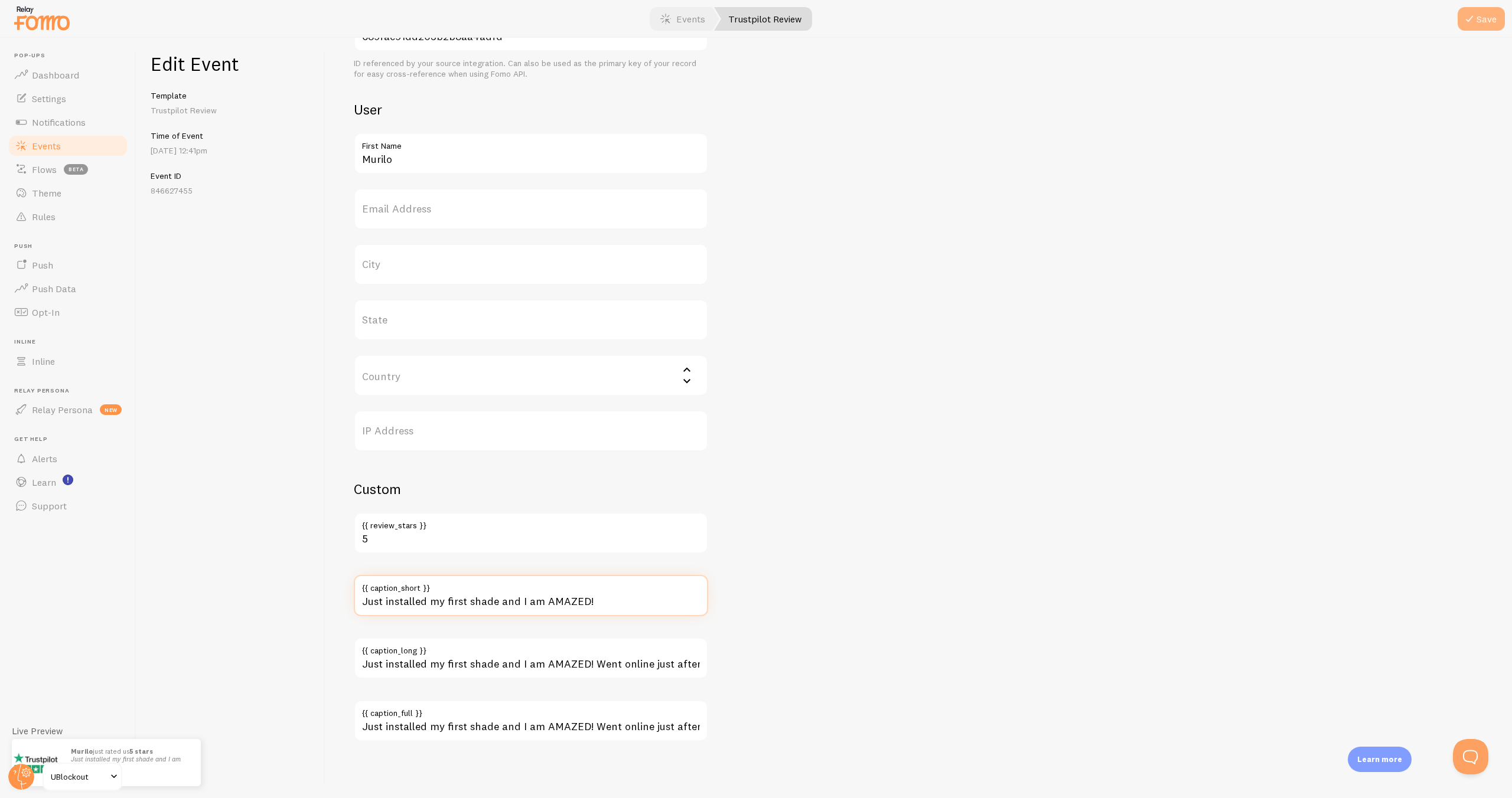
type input "Just installed my first shade and I am AMAZED!"
click at [1478, 13] on button "Save" at bounding box center [1481, 18] width 47 height 24
click at [674, 19] on link "Events" at bounding box center [682, 18] width 73 height 24
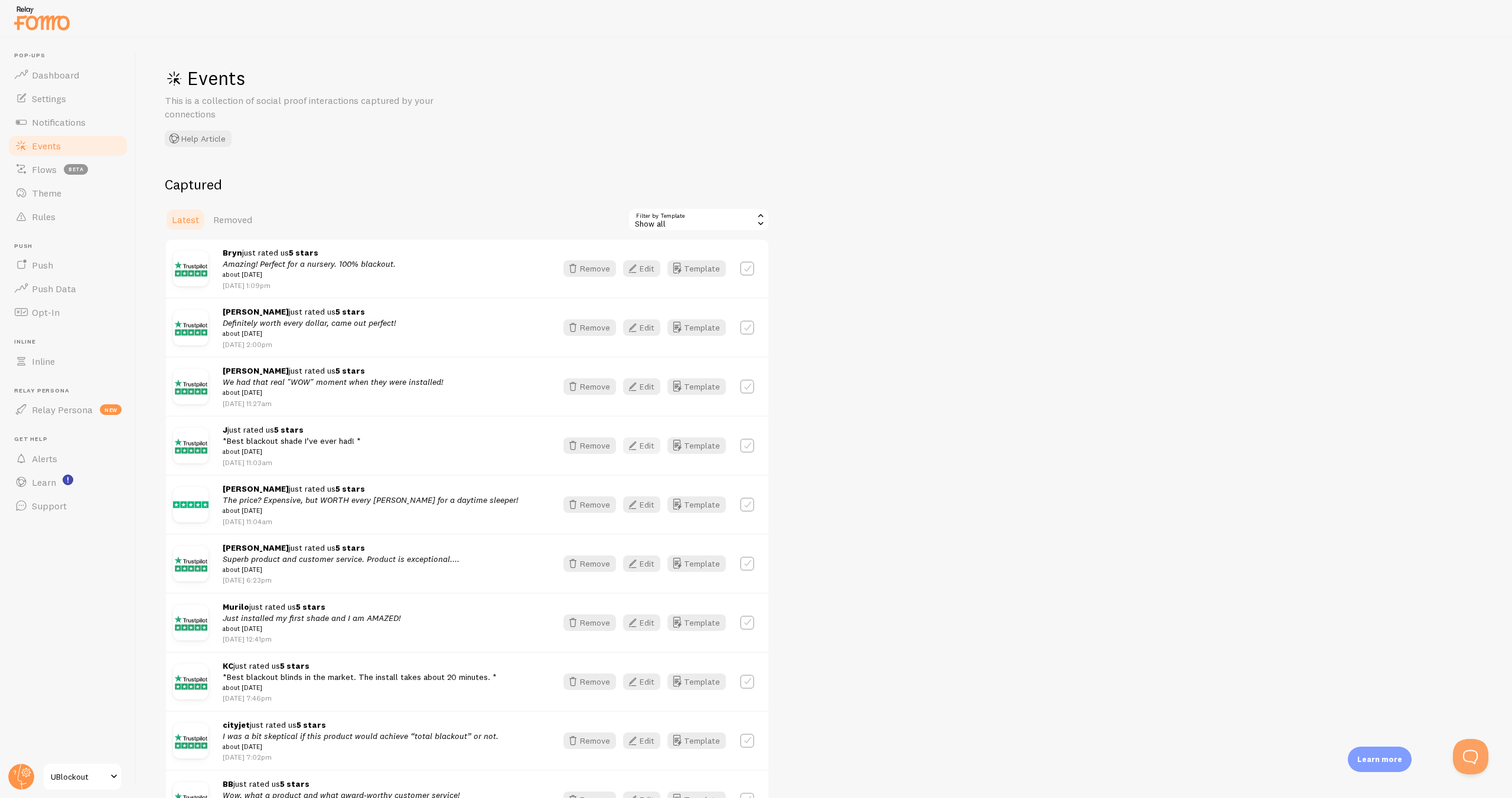
click at [639, 447] on icon "button" at bounding box center [632, 446] width 14 height 14
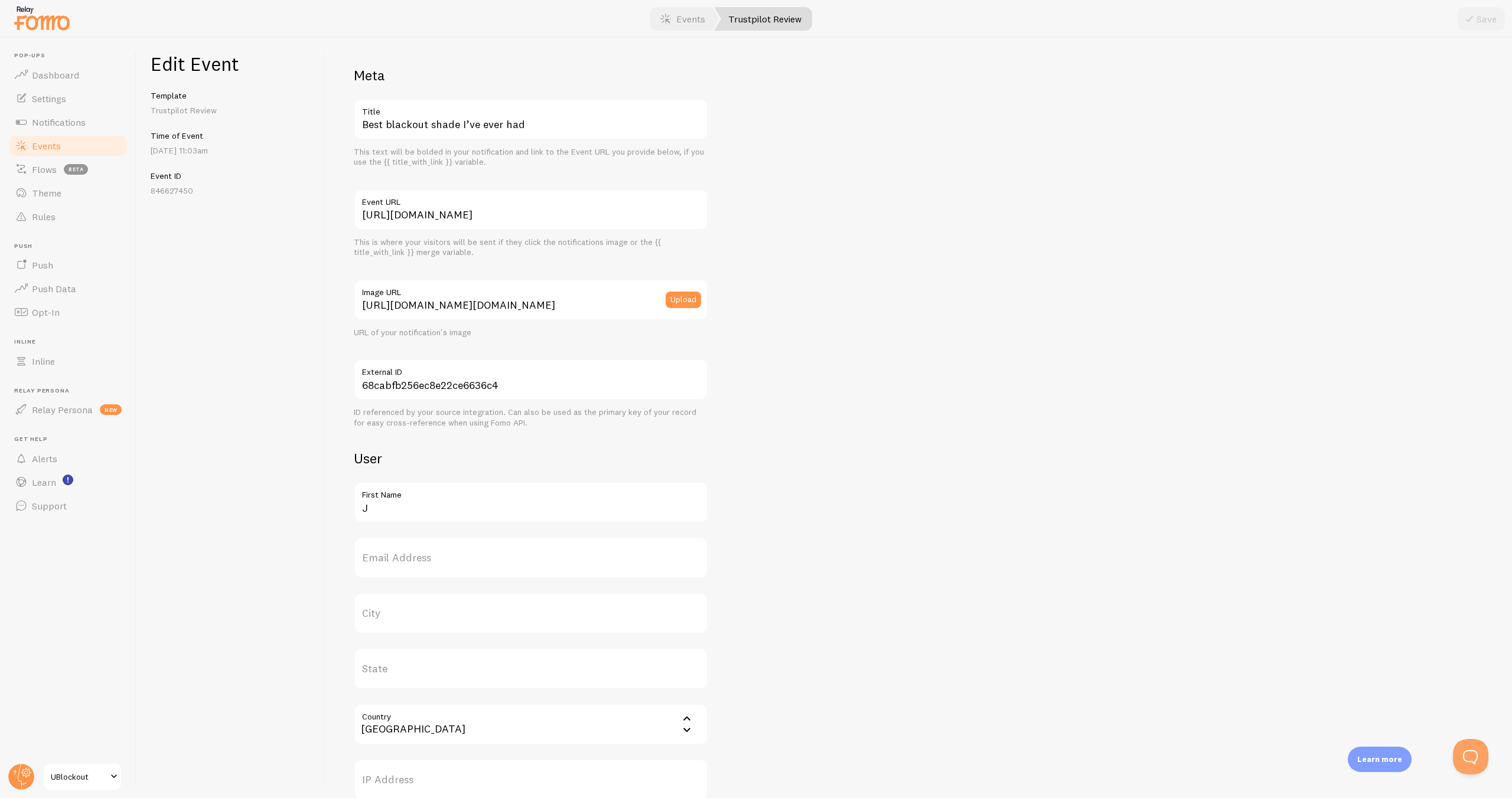
scroll to position [349, 0]
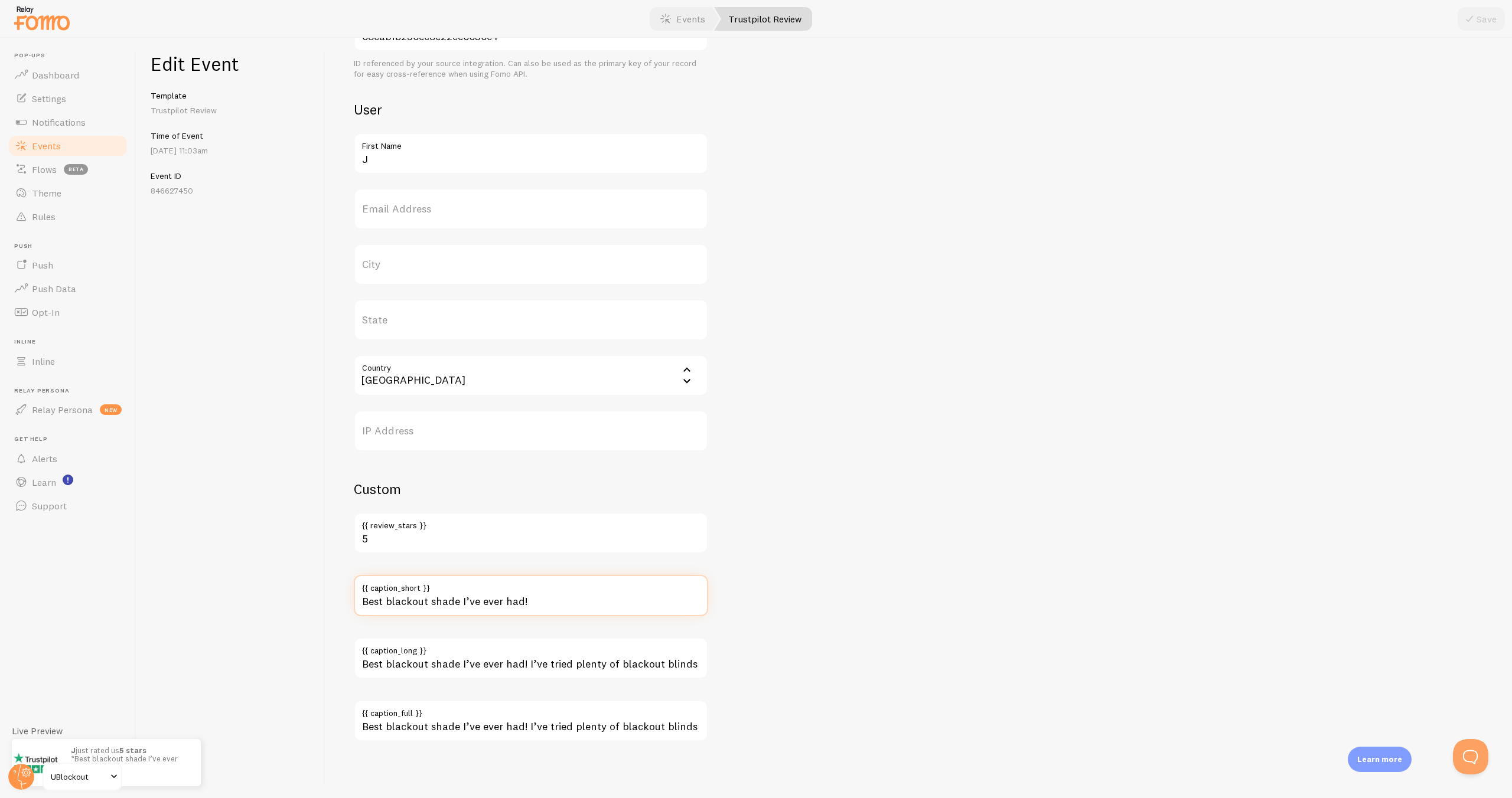
click at [573, 601] on input "Best blackout shade I’ve ever had!" at bounding box center [530, 595] width 354 height 41
type input "Best blackout shade I’ve ever had!"
click at [1479, 18] on button "Save" at bounding box center [1481, 18] width 47 height 24
click at [693, 18] on link "Events" at bounding box center [682, 18] width 73 height 24
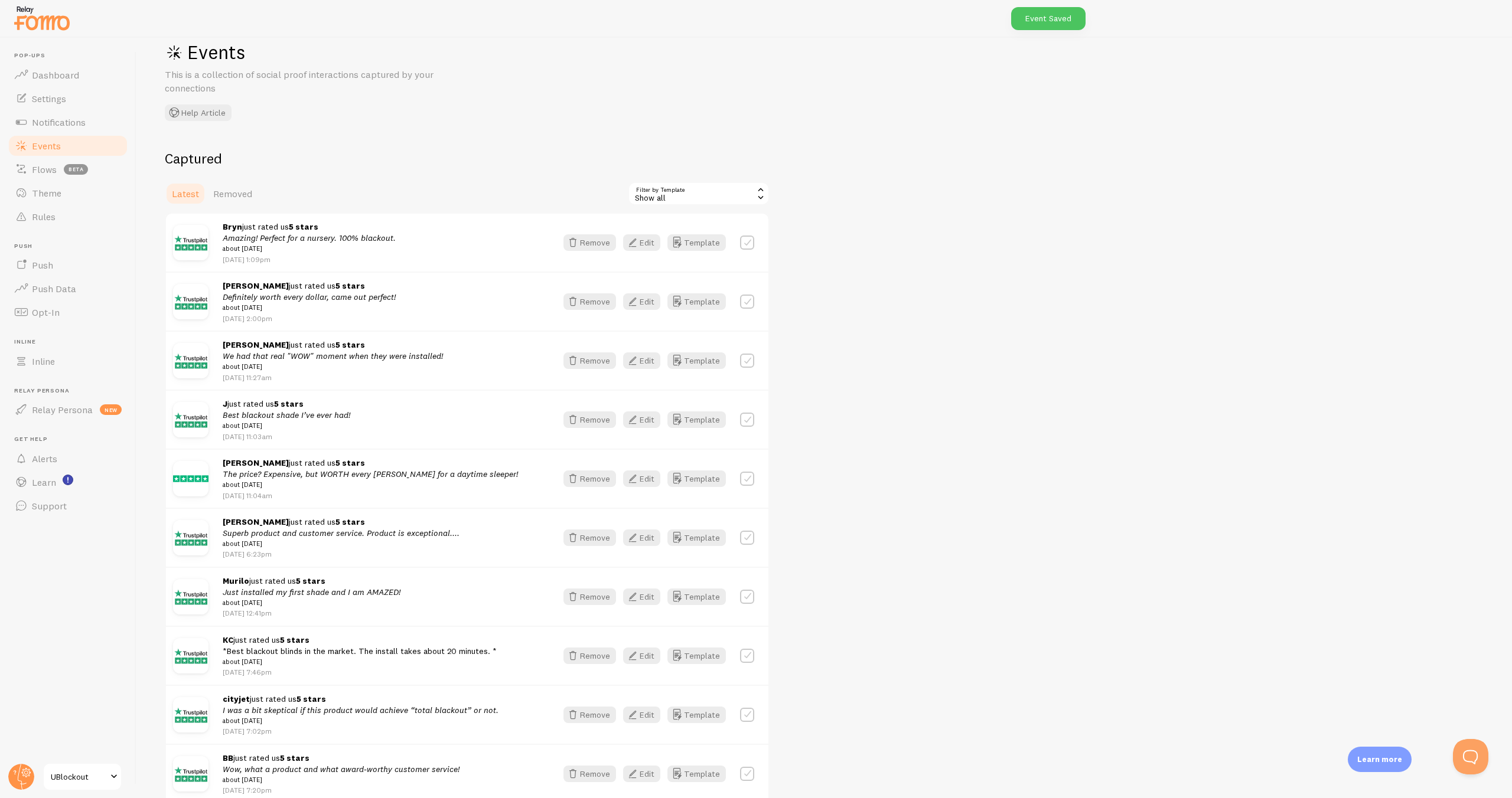
scroll to position [50, 0]
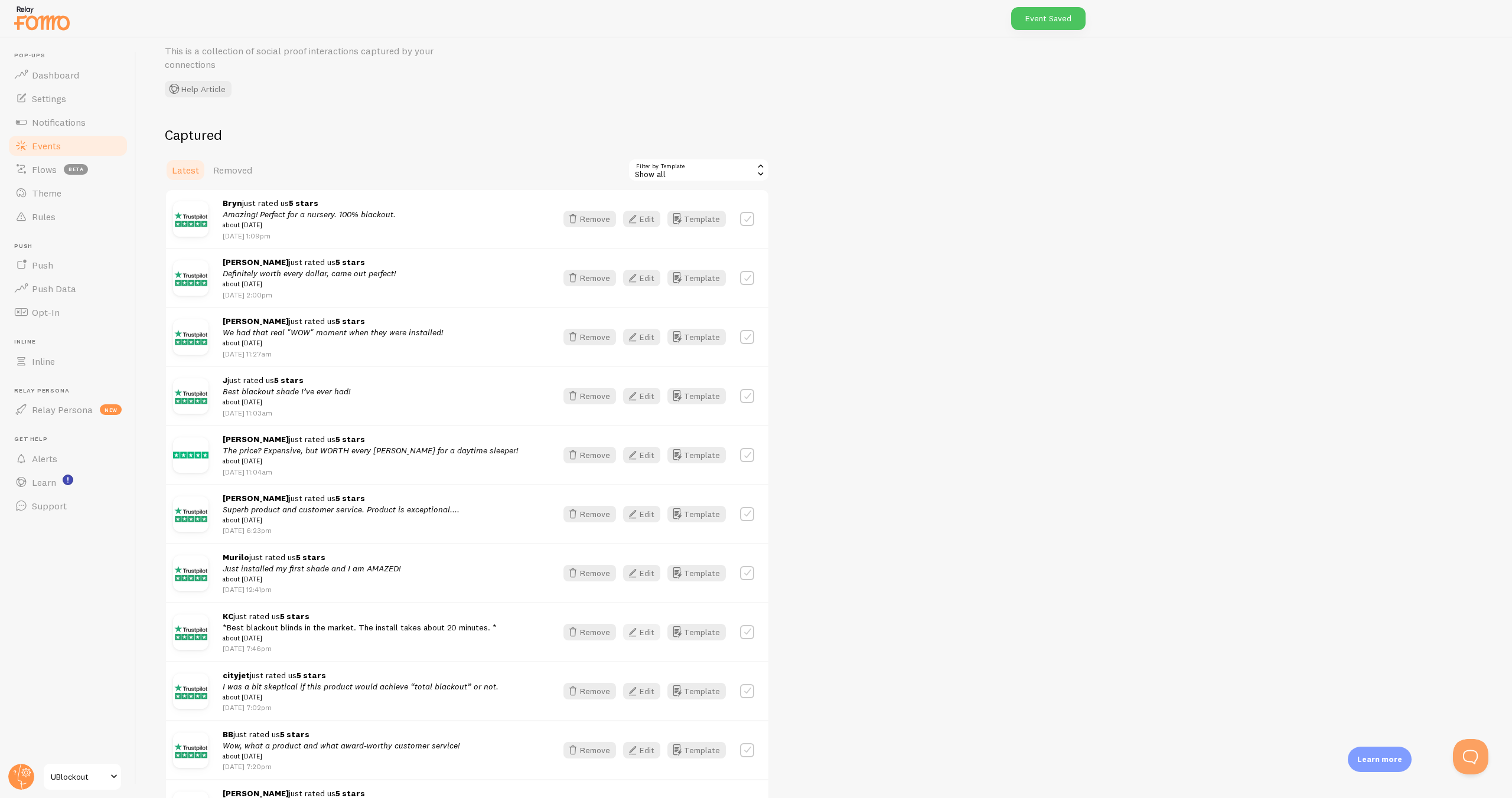
click at [644, 637] on button "Edit" at bounding box center [642, 632] width 37 height 17
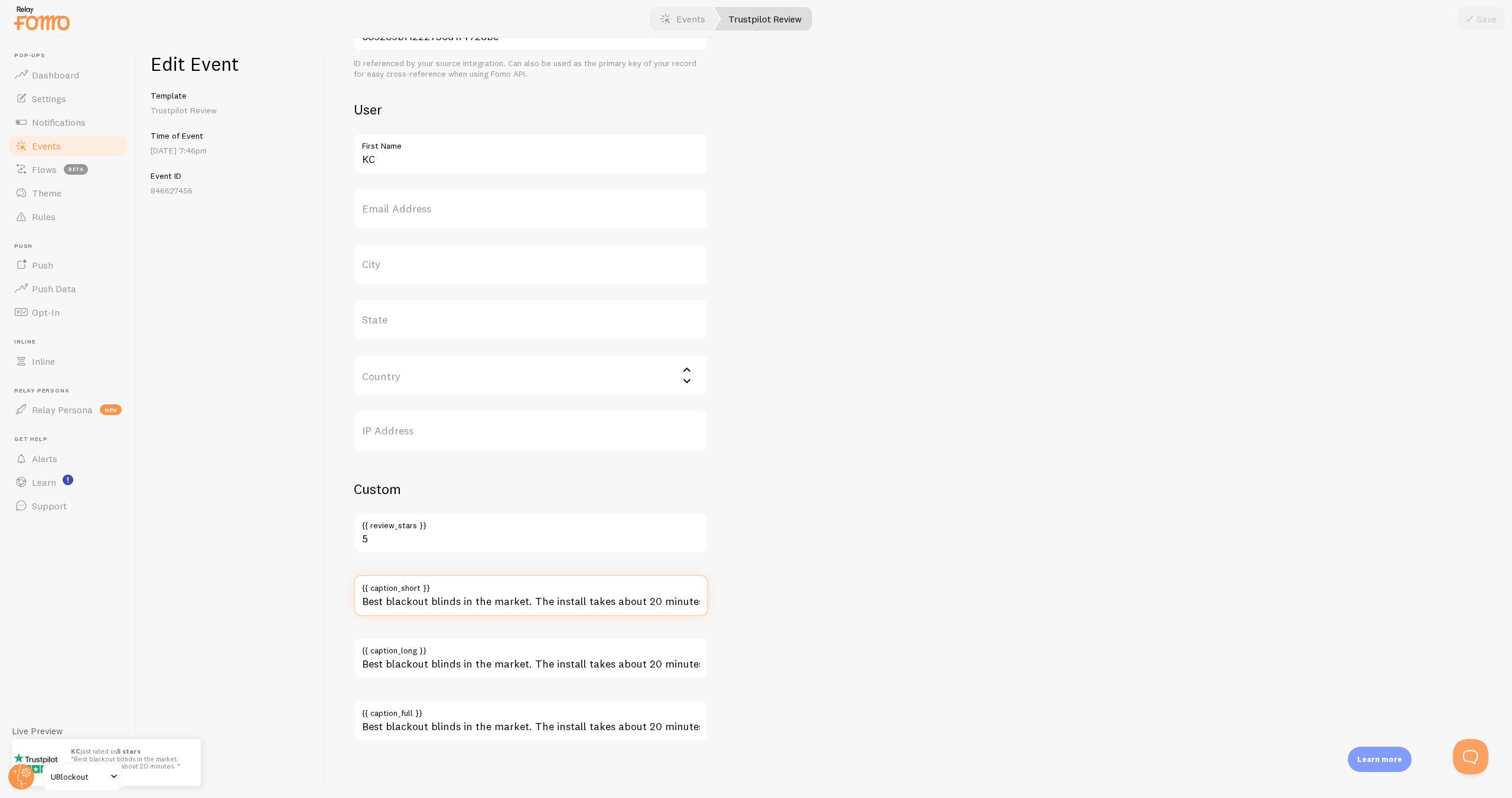
drag, startPoint x: 607, startPoint y: 605, endPoint x: 761, endPoint y: 616, distance: 154.4
click at [761, 616] on div "Meta Best blackout blinds in the market Title This text will be bolded in your …" at bounding box center [918, 230] width 1130 height 1024
type input "Best blackout blinds in the market. The install takes about 20 minutes."
click at [1488, 18] on button "Save" at bounding box center [1481, 18] width 47 height 24
click at [687, 17] on link "Events" at bounding box center [682, 18] width 73 height 24
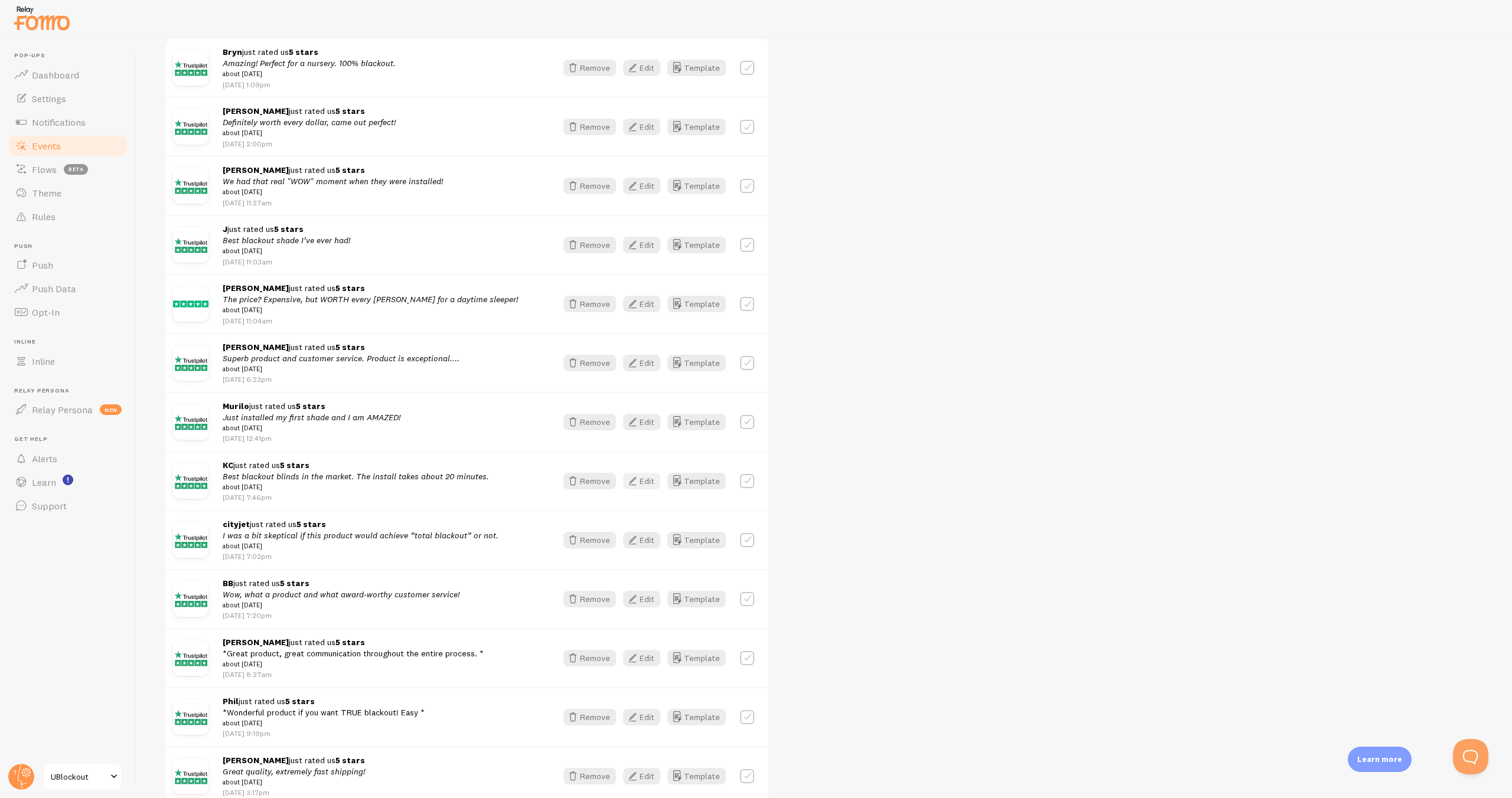
scroll to position [201, 0]
click at [639, 664] on icon "button" at bounding box center [632, 658] width 14 height 14
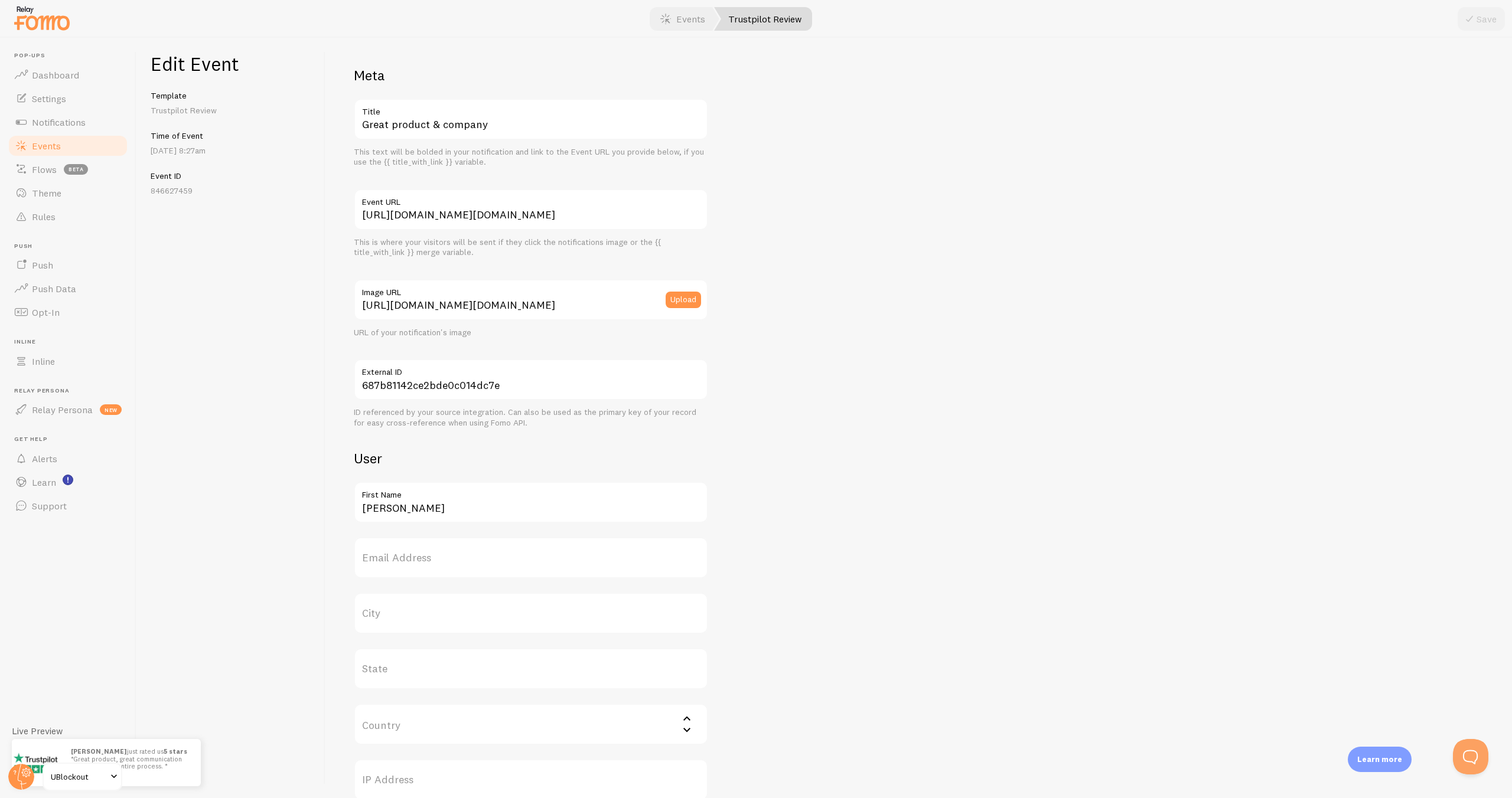
scroll to position [349, 0]
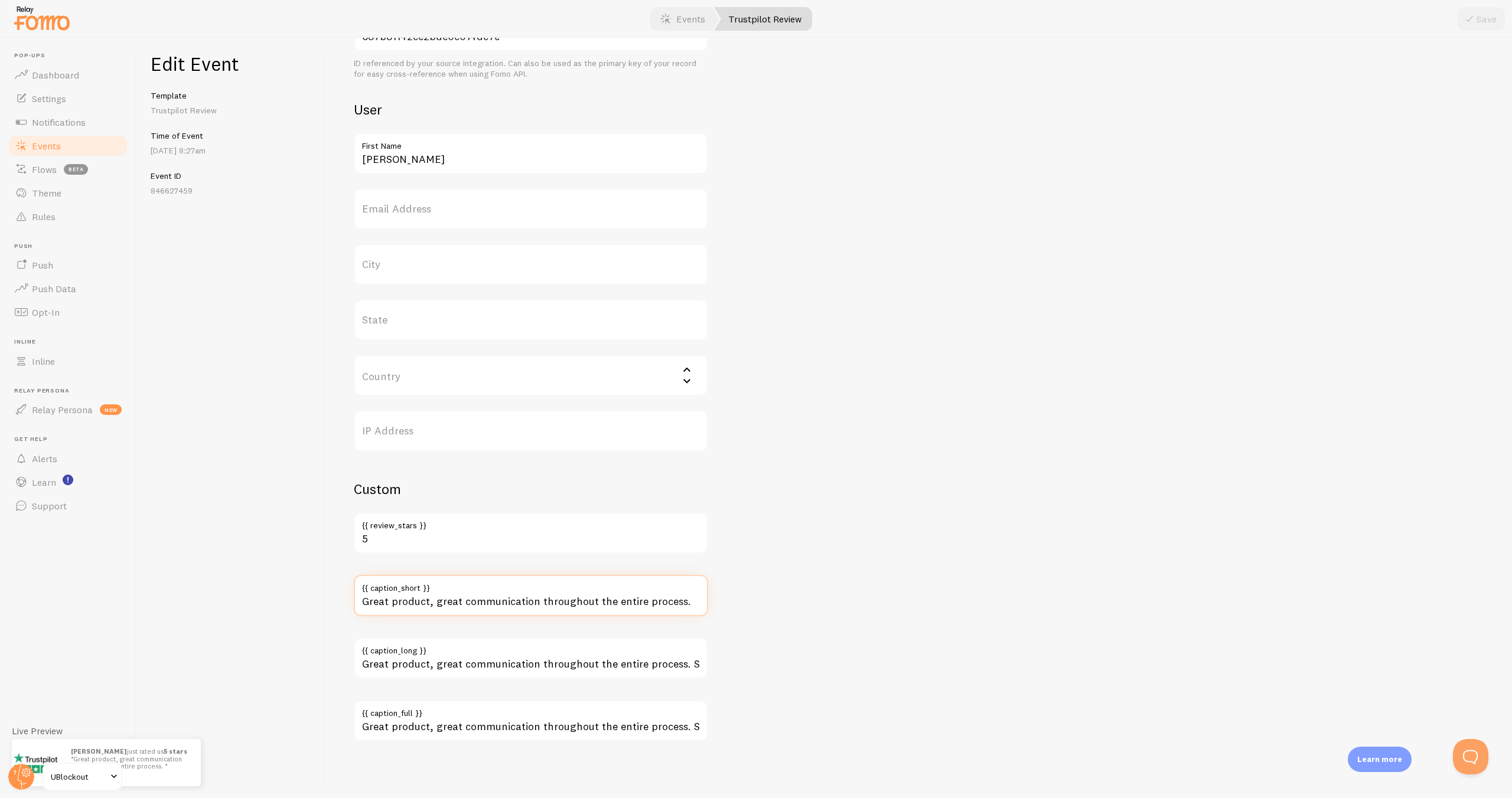
click at [691, 602] on input "Great product, great communication throughout the entire process." at bounding box center [530, 595] width 354 height 41
type input "Great product, great communication throughout the entire process."
click at [1483, 20] on button "Save" at bounding box center [1481, 18] width 47 height 24
click at [674, 16] on link "Events" at bounding box center [682, 18] width 73 height 24
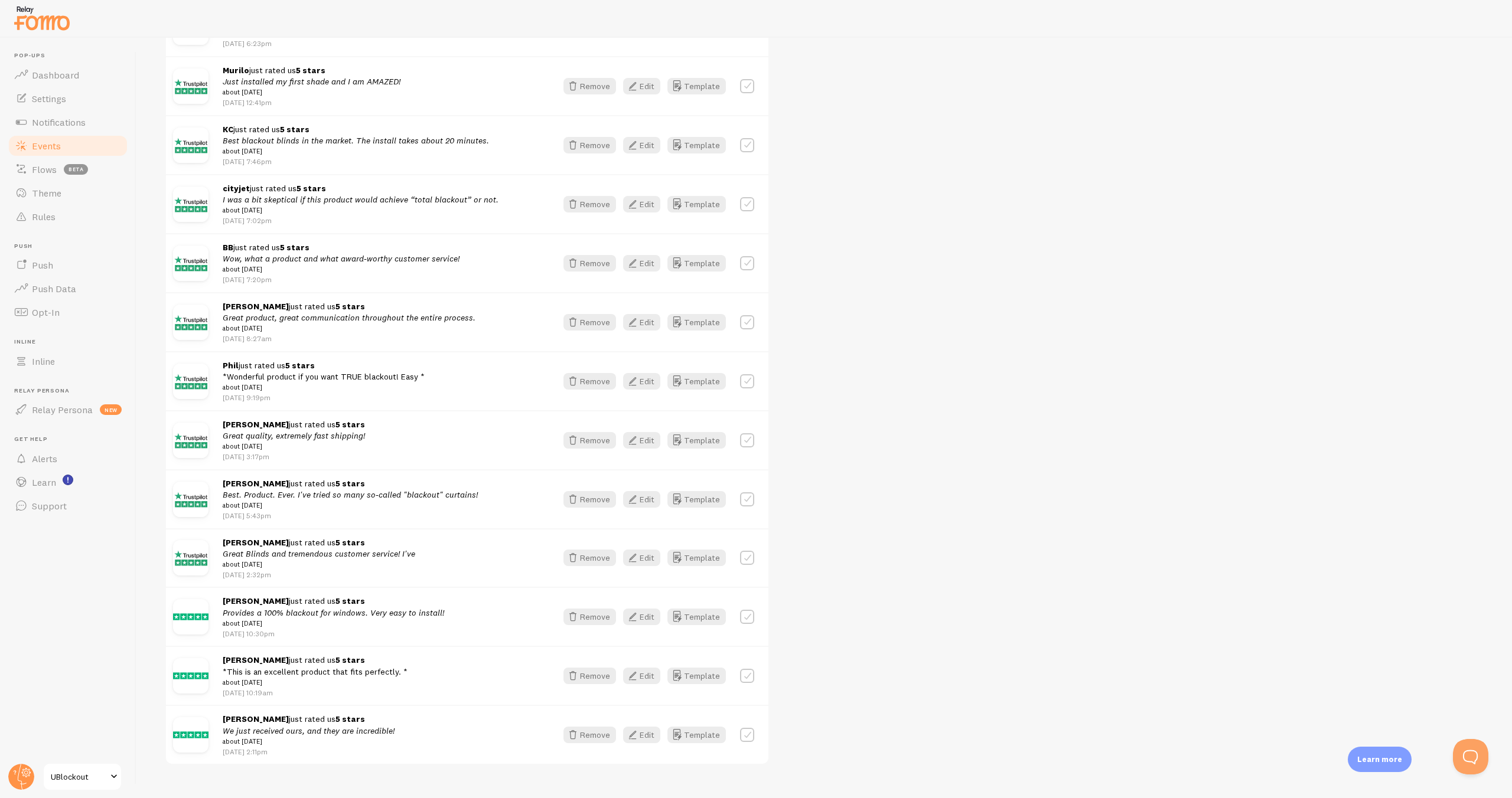
scroll to position [559, 0]
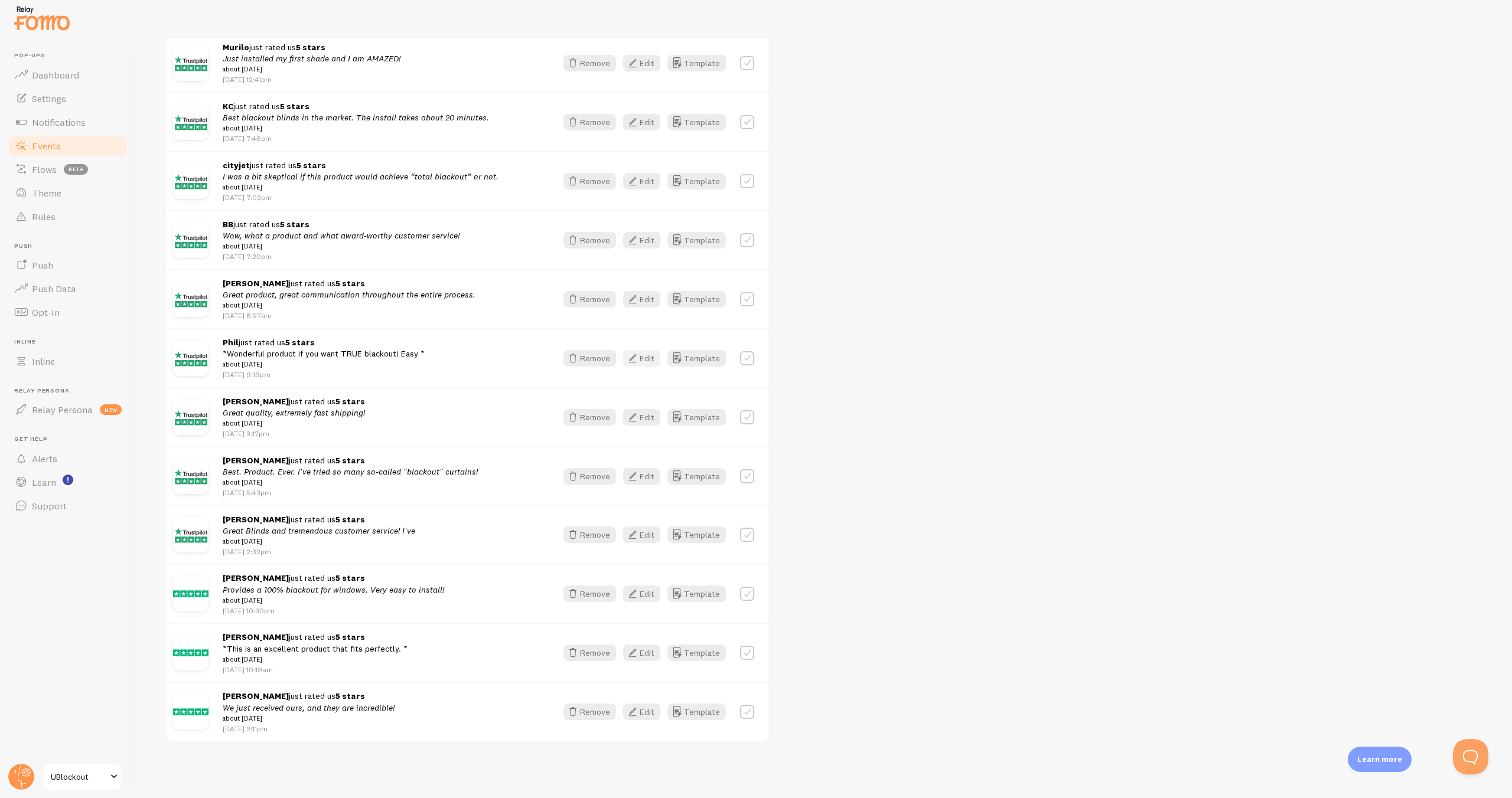
click at [636, 364] on icon "button" at bounding box center [632, 358] width 14 height 14
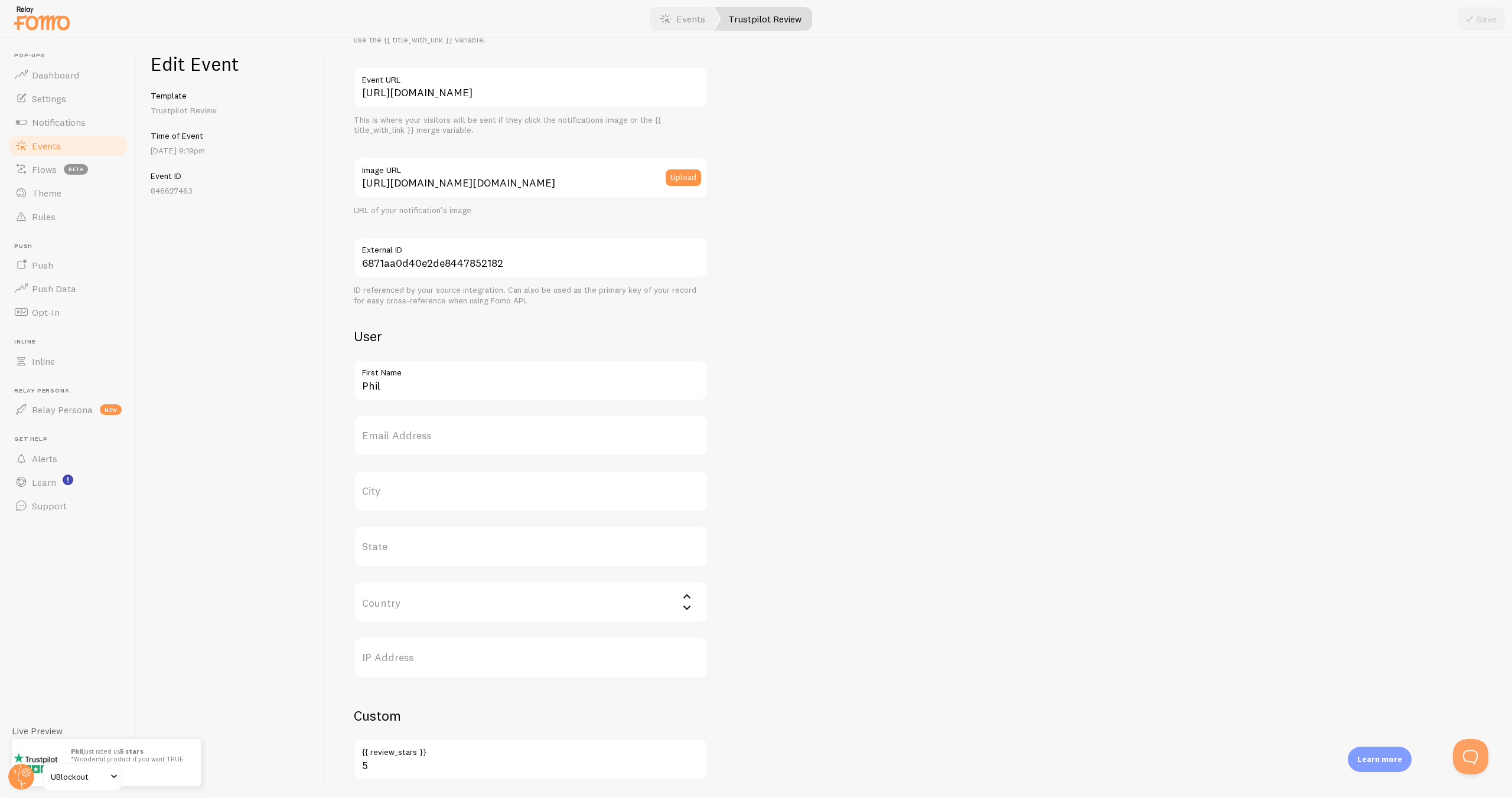
scroll to position [349, 0]
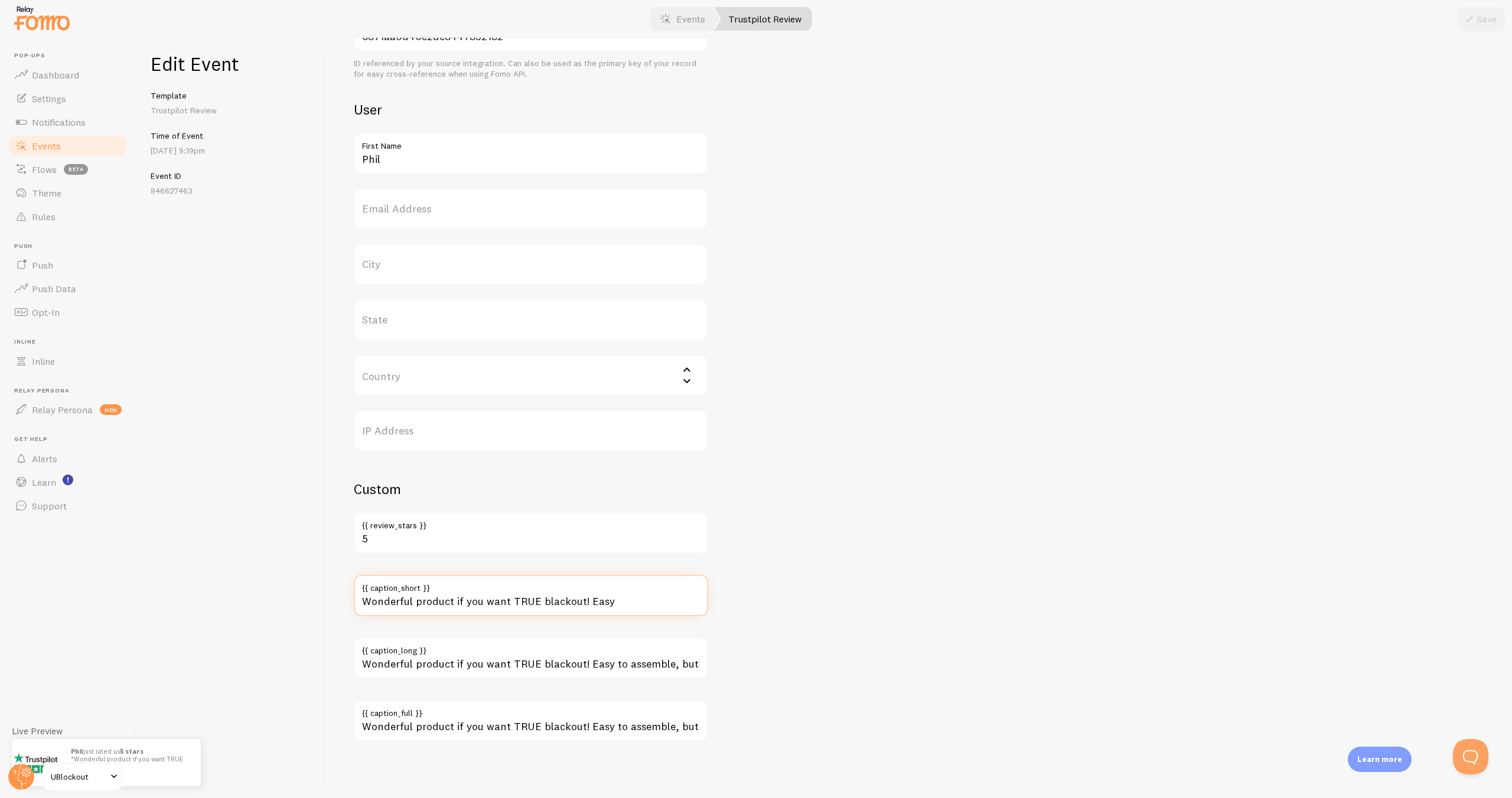
click at [673, 602] on input "Wonderful product if you want TRUE blackout! Easy" at bounding box center [530, 595] width 354 height 41
type input "Wonderful product if you want TRUE blackout! Easy"
click at [1493, 15] on button "Save" at bounding box center [1481, 18] width 47 height 24
click at [692, 18] on link "Events" at bounding box center [682, 18] width 73 height 24
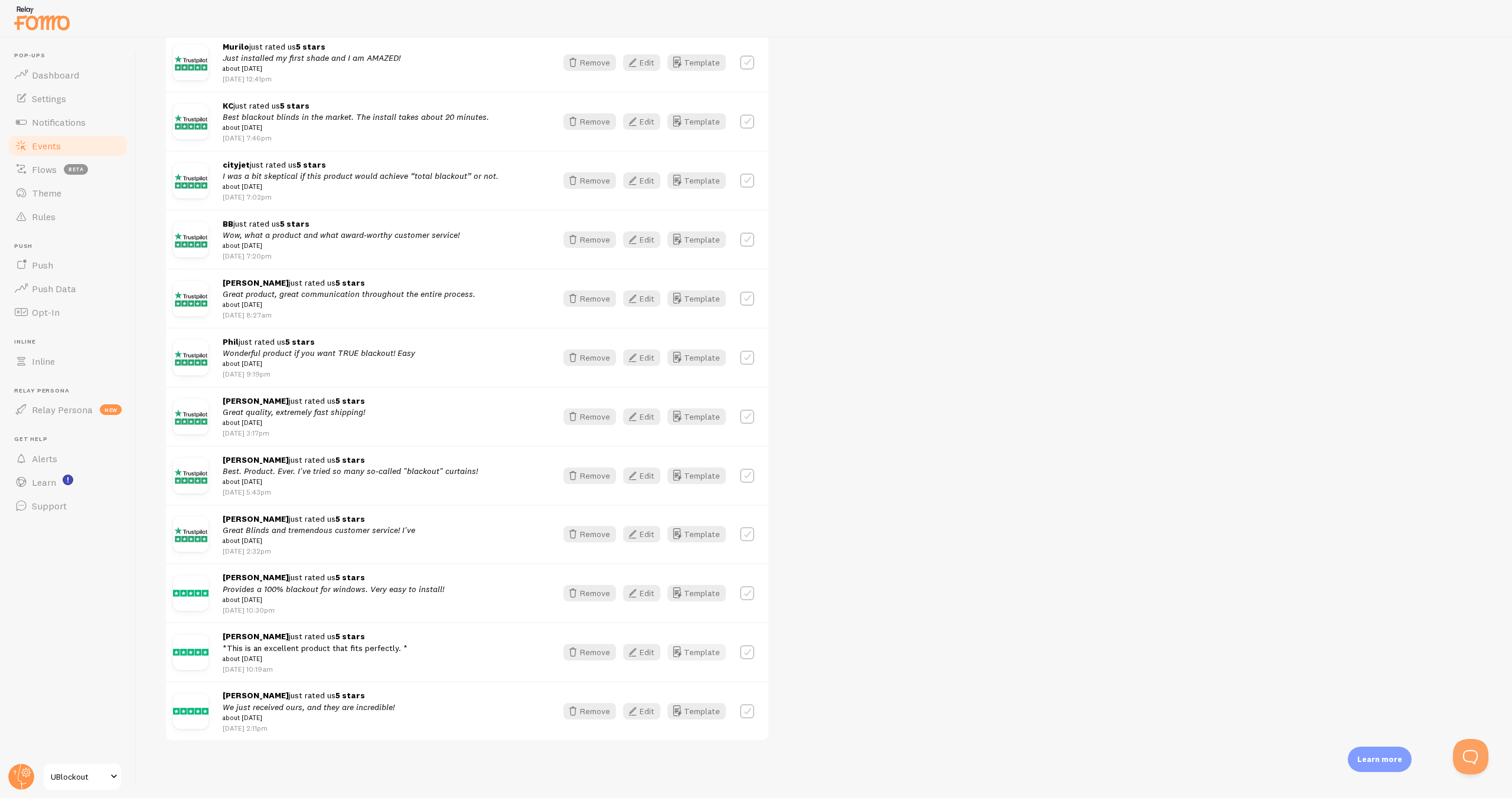
scroll to position [564, 0]
click at [645, 660] on button "Edit" at bounding box center [642, 653] width 37 height 17
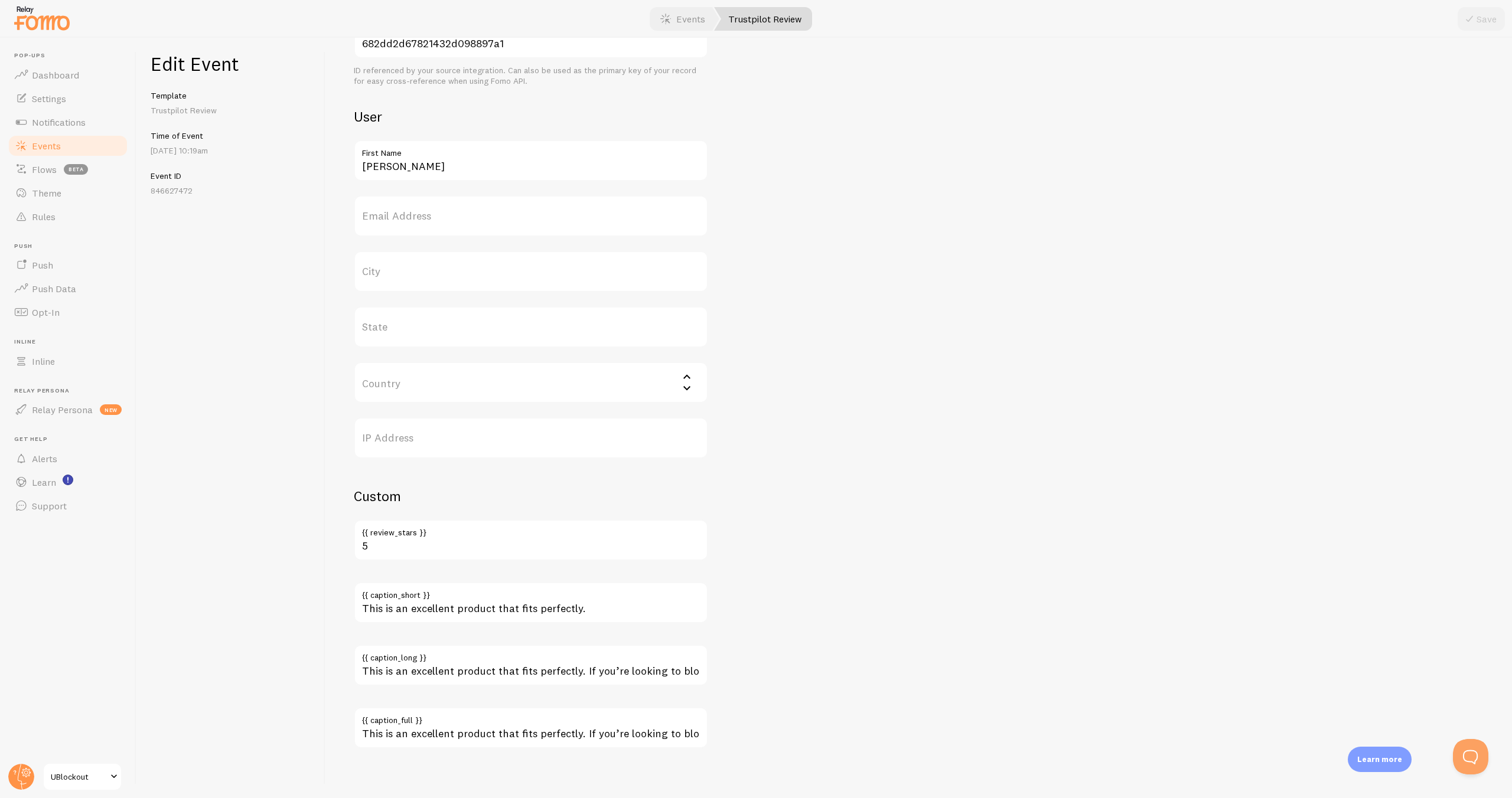
scroll to position [349, 0]
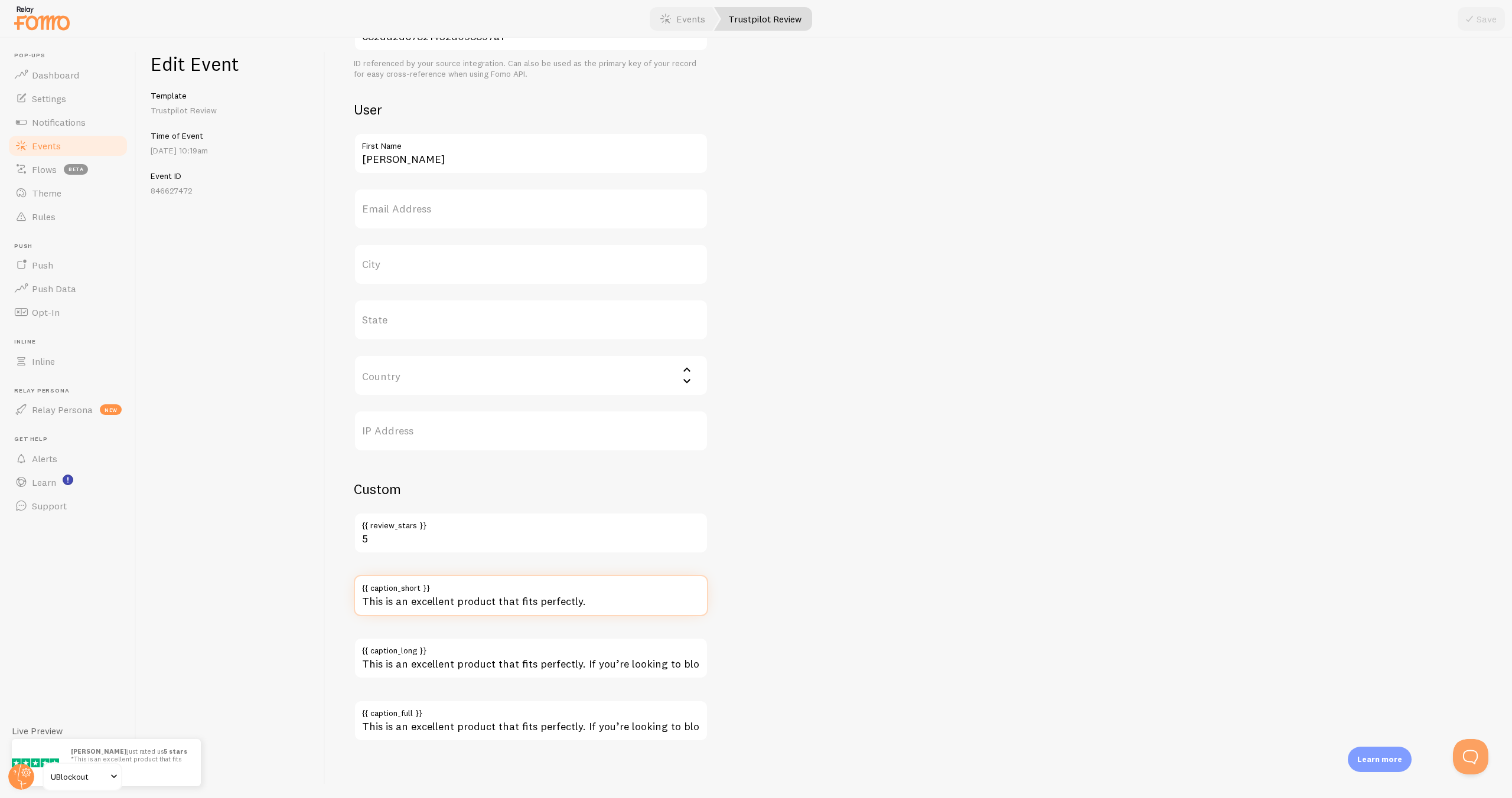
click at [639, 605] on input "This is an excellent product that fits perfectly." at bounding box center [530, 595] width 354 height 41
type input "This is an excellent product that fits perfectly."
click at [1483, 17] on button "Save" at bounding box center [1481, 18] width 47 height 24
click at [676, 19] on link "Events" at bounding box center [682, 18] width 73 height 24
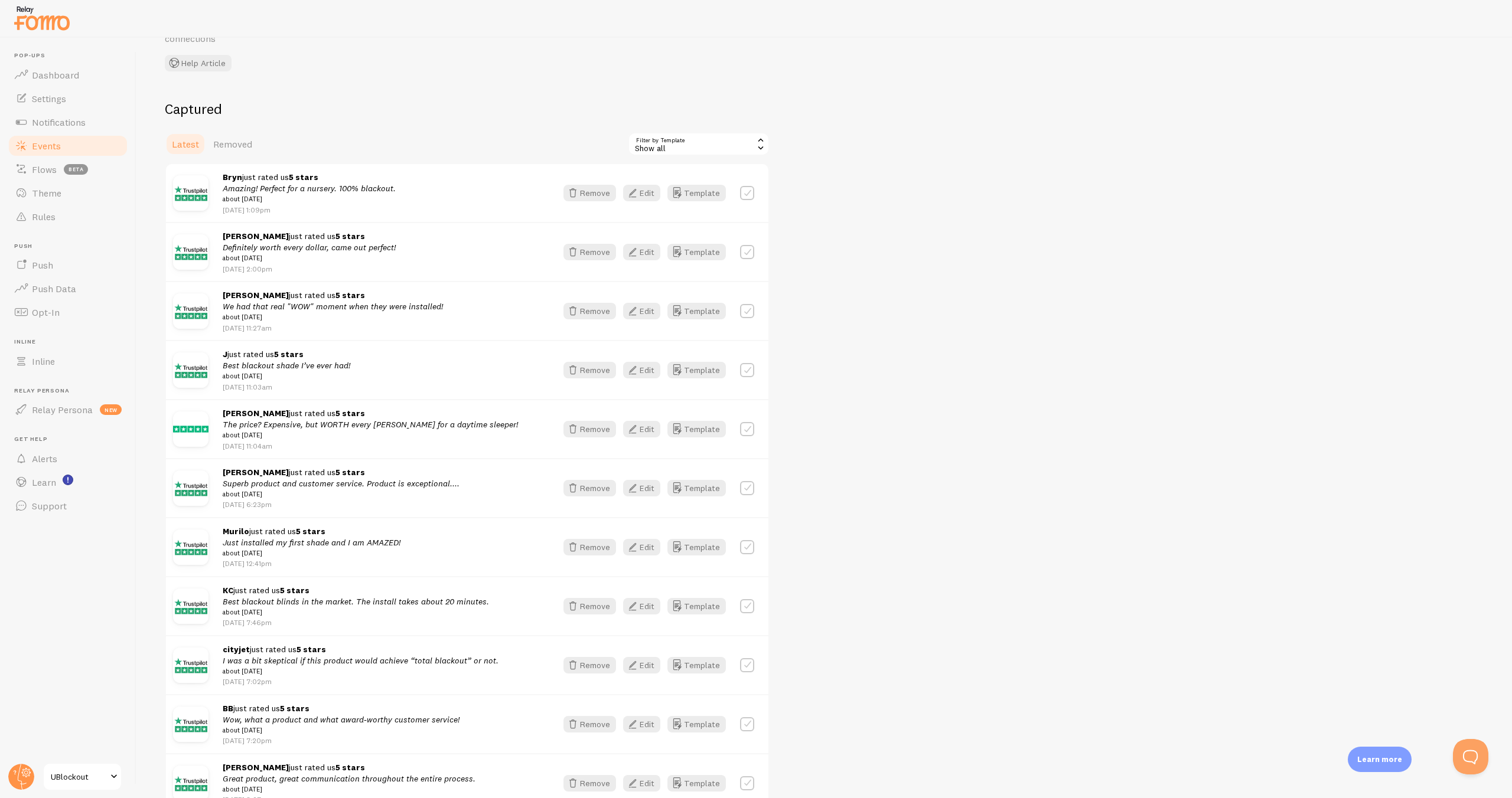
scroll to position [74, 0]
drag, startPoint x: 994, startPoint y: 147, endPoint x: 1247, endPoint y: 14, distance: 285.8
click at [994, 146] on div "Captured Latest Removed Filter by Template all Show all Show all Trustpilot Rev…" at bounding box center [824, 665] width 1318 height 1127
